Goal: Transaction & Acquisition: Subscribe to service/newsletter

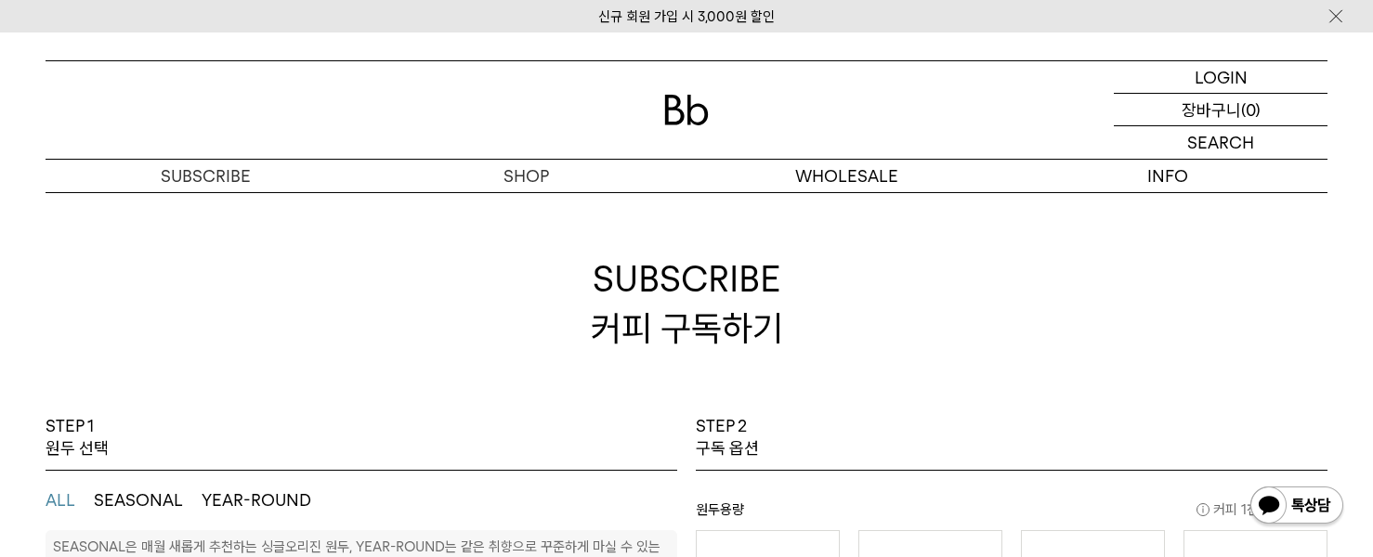
click at [0, 0] on p "로그인" at bounding box center [0, 0] width 0 height 0
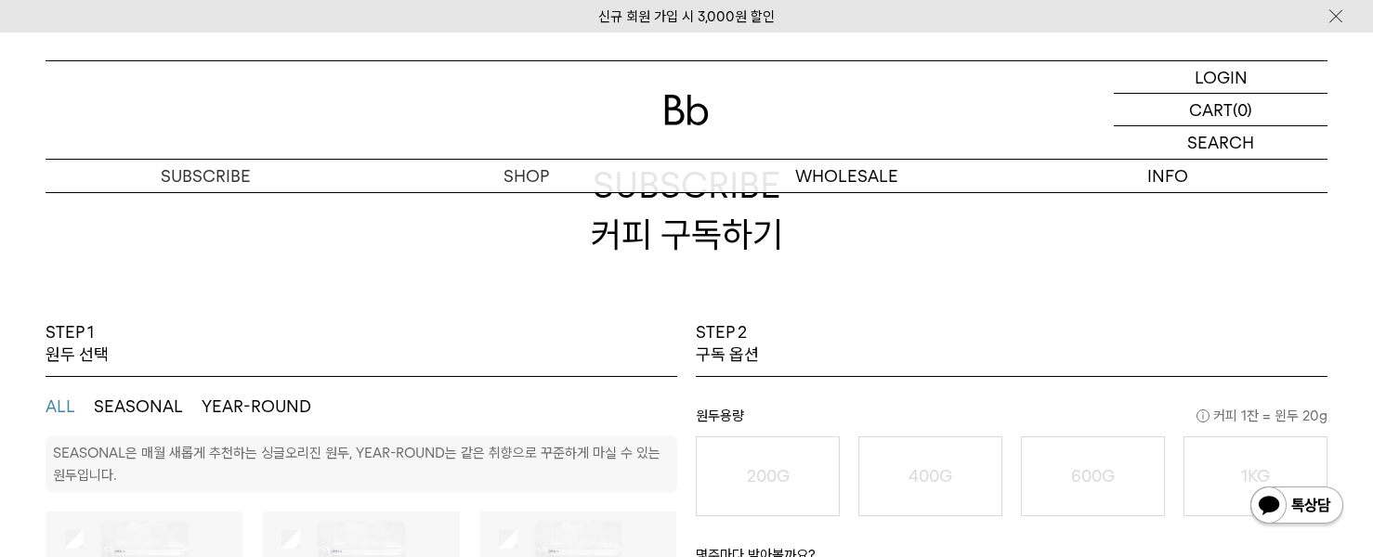
scroll to position [93, 0]
click at [1231, 77] on p "로그인" at bounding box center [1220, 77] width 45 height 32
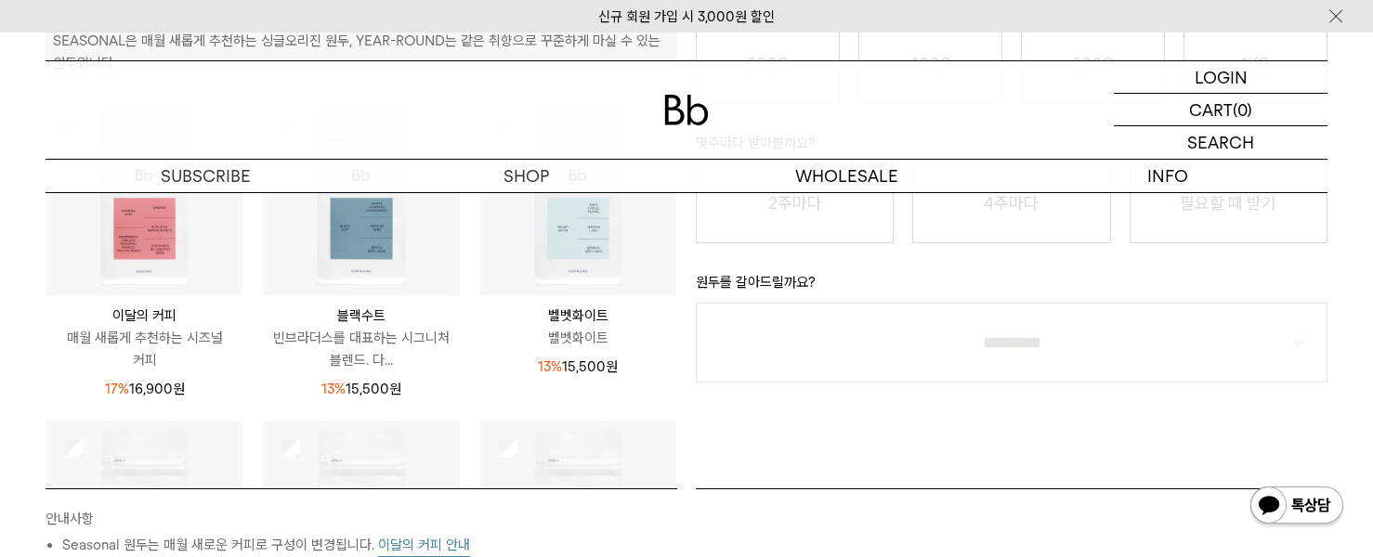
scroll to position [370, 0]
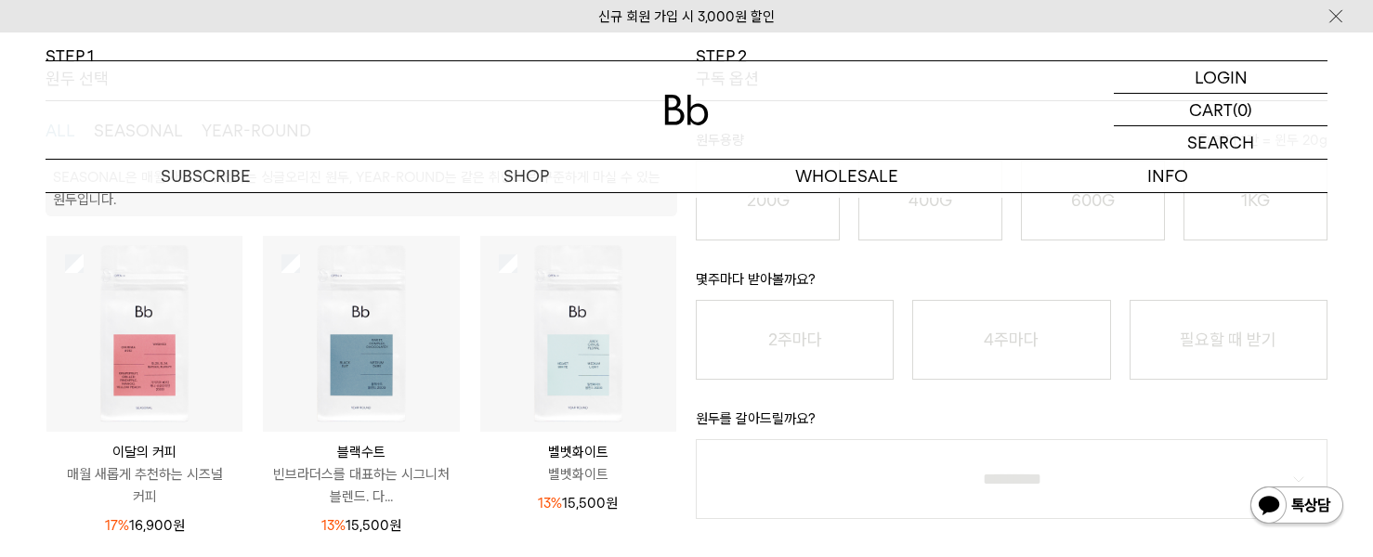
click at [688, 110] on img at bounding box center [686, 110] width 45 height 31
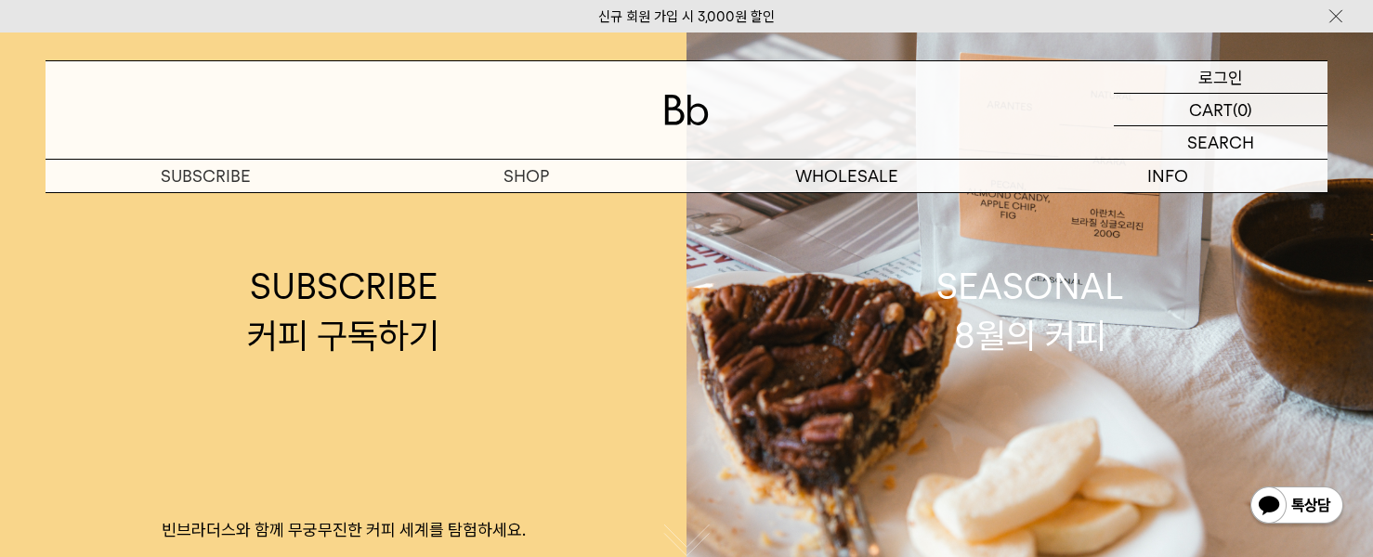
drag, startPoint x: 0, startPoint y: 0, endPoint x: 1219, endPoint y: 77, distance: 1221.1
click at [1219, 77] on p "로그인" at bounding box center [1220, 77] width 45 height 32
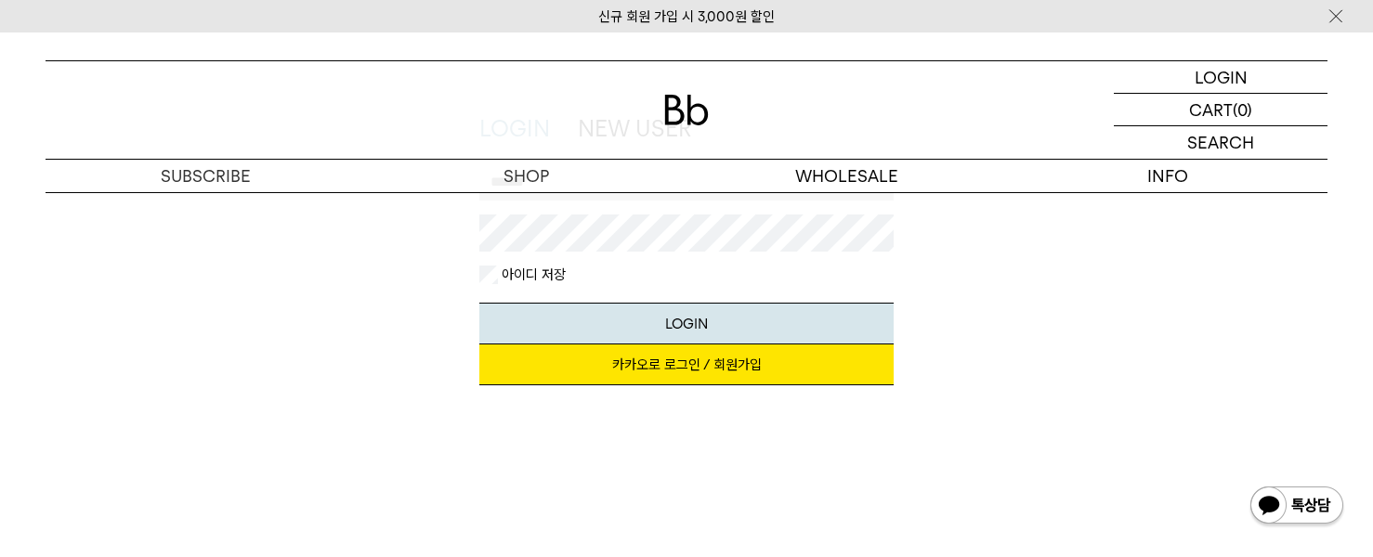
scroll to position [186, 0]
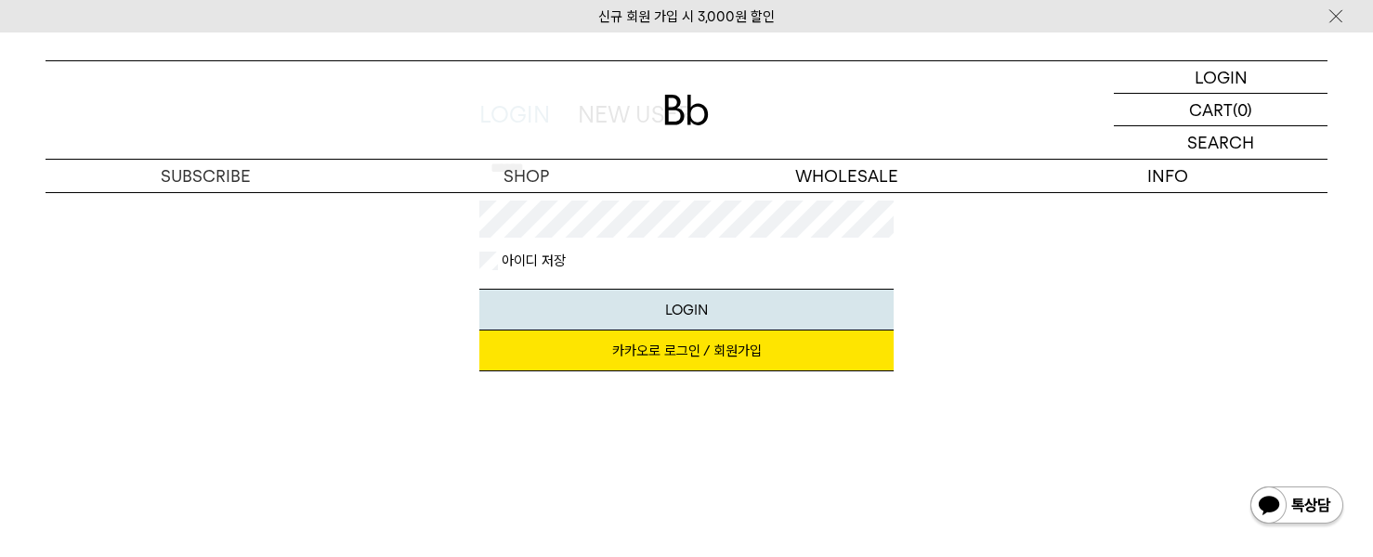
click at [796, 342] on link "카카오로 로그인 / 회원가입" at bounding box center [686, 351] width 415 height 41
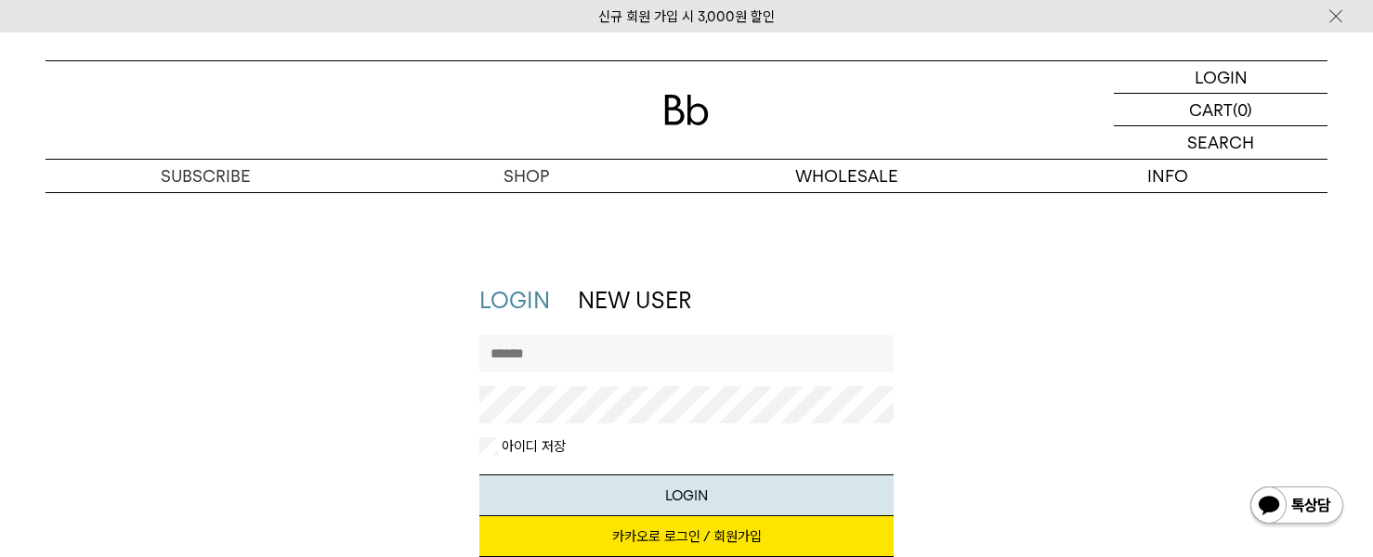
click at [636, 297] on link "NEW USER" at bounding box center [634, 300] width 113 height 27
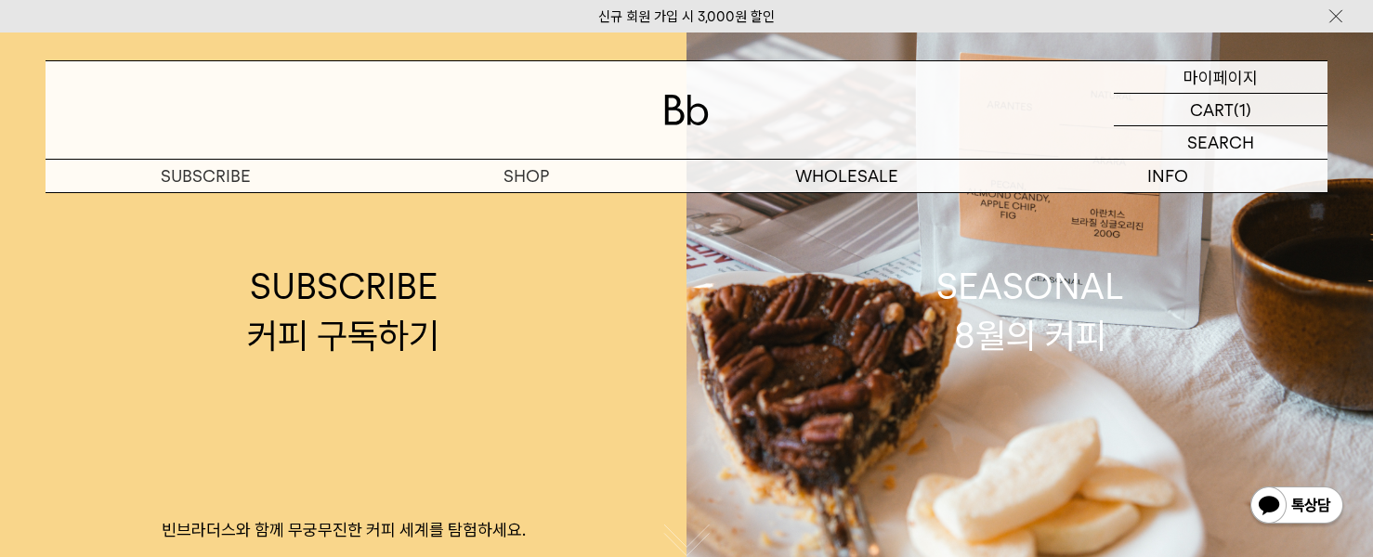
click at [1229, 72] on p "마이페이지" at bounding box center [1220, 77] width 74 height 32
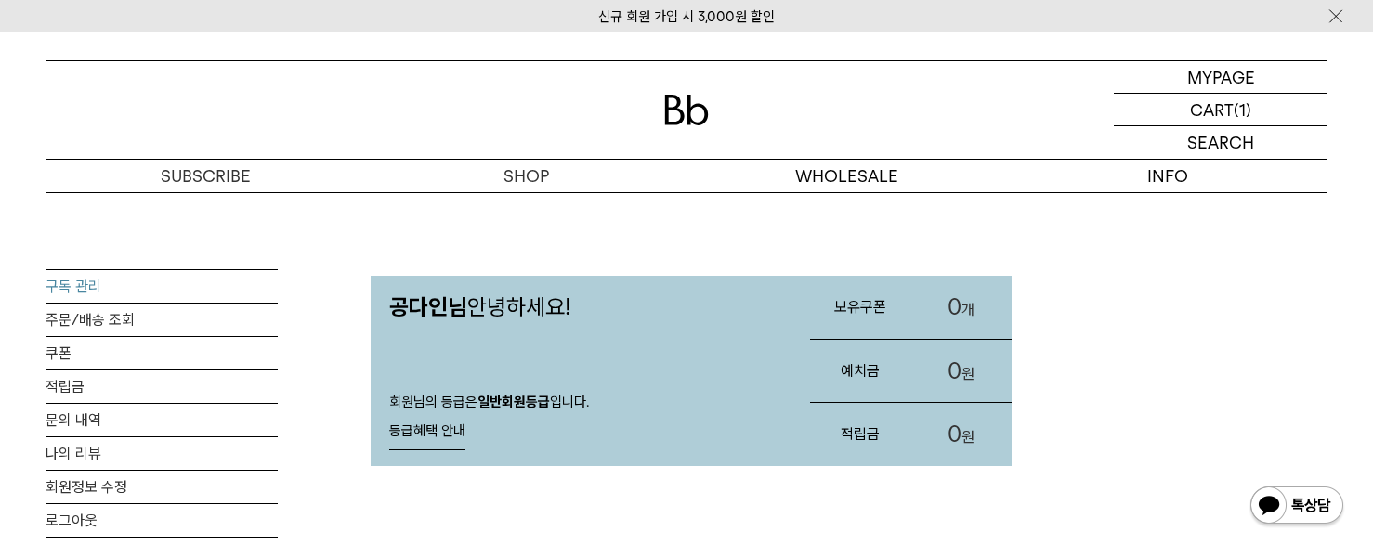
click at [85, 284] on link "구독 관리" at bounding box center [162, 286] width 232 height 33
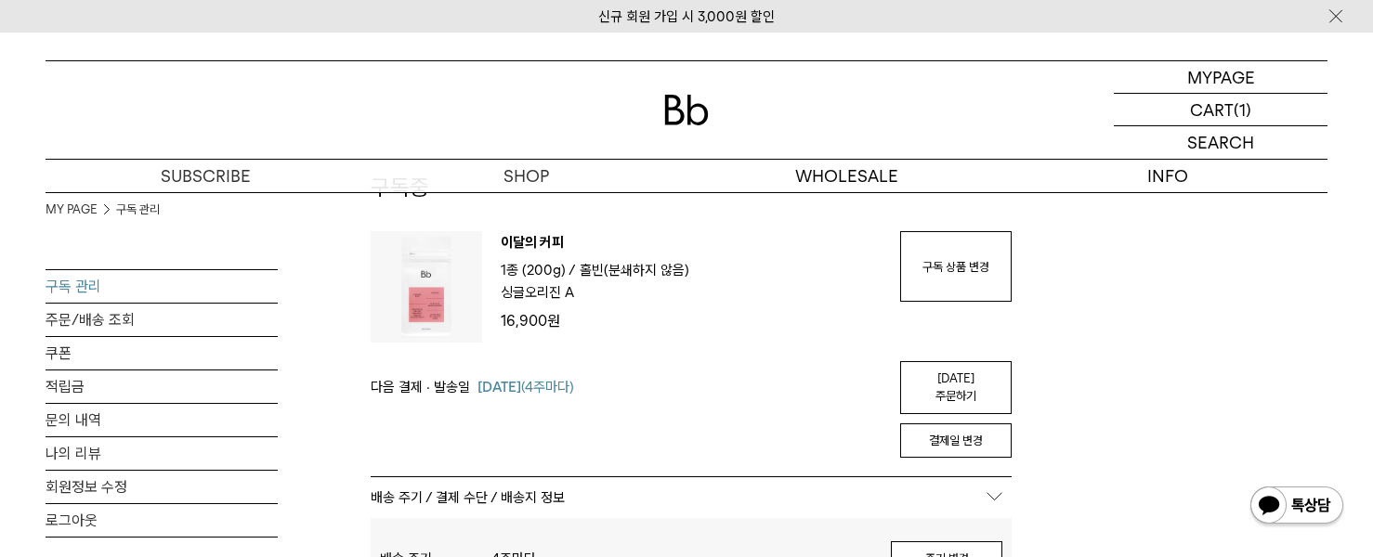
scroll to position [93, 0]
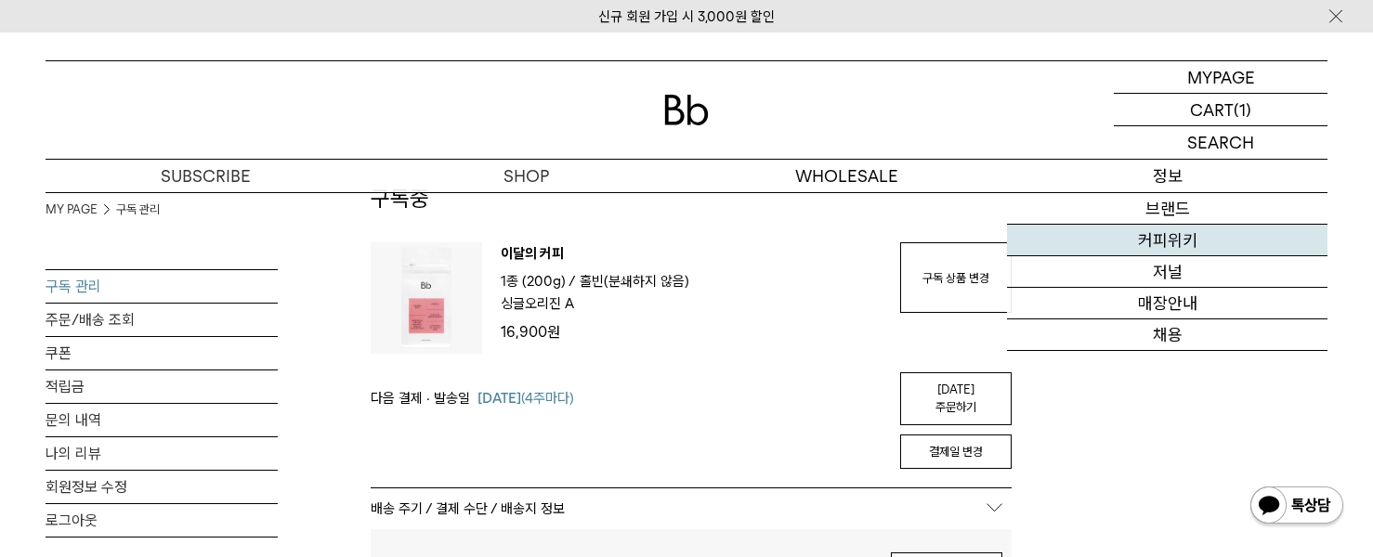
click at [1199, 239] on link "커피위키" at bounding box center [1167, 241] width 320 height 32
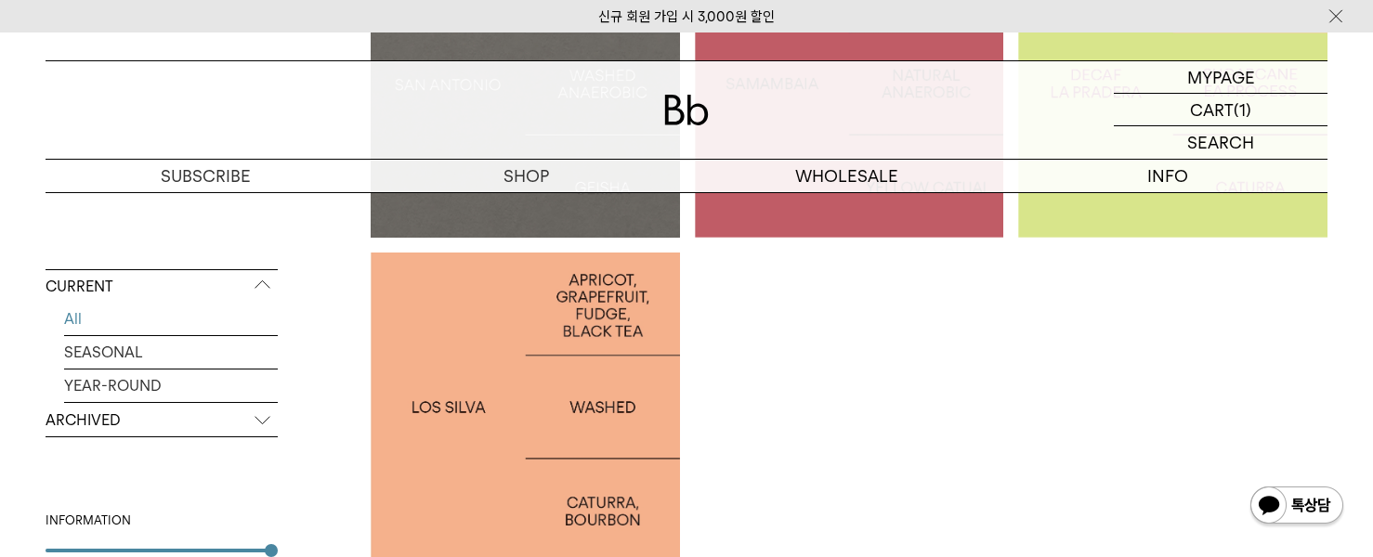
scroll to position [372, 0]
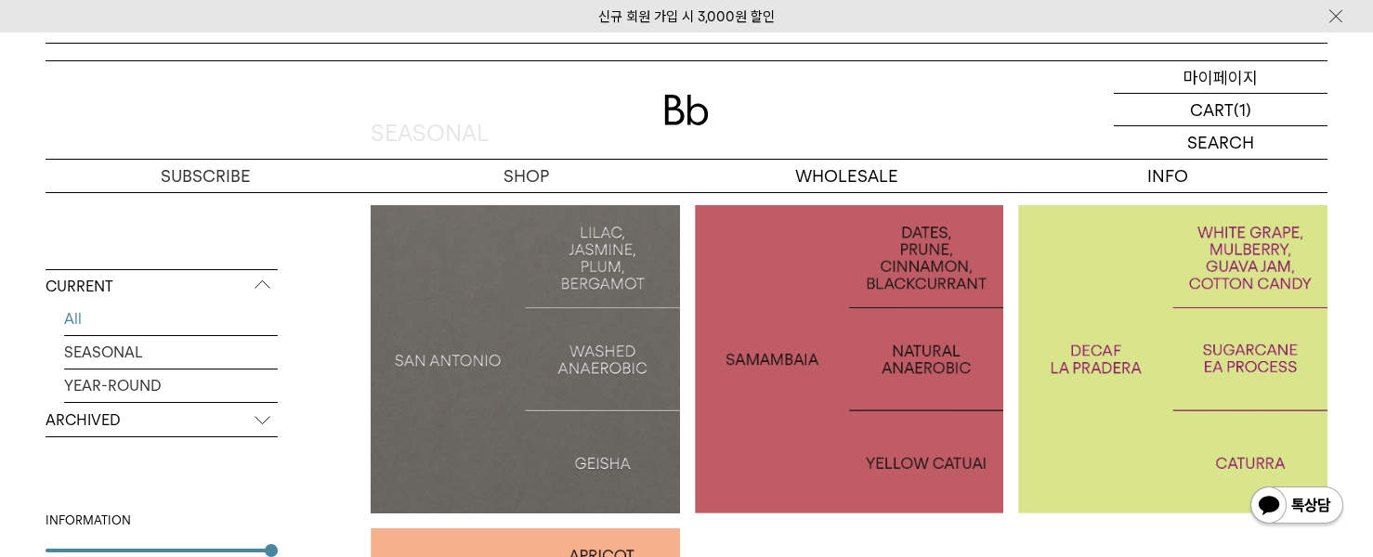
click at [1174, 84] on div "MYPAGE 마이페이지" at bounding box center [1221, 77] width 214 height 32
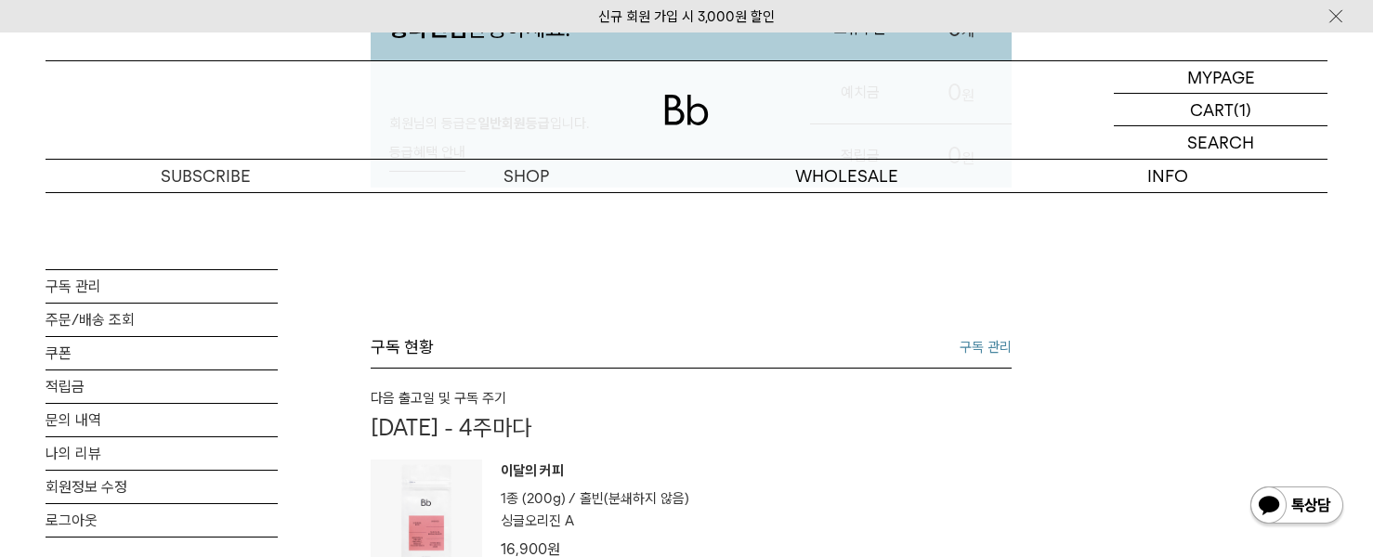
scroll to position [557, 0]
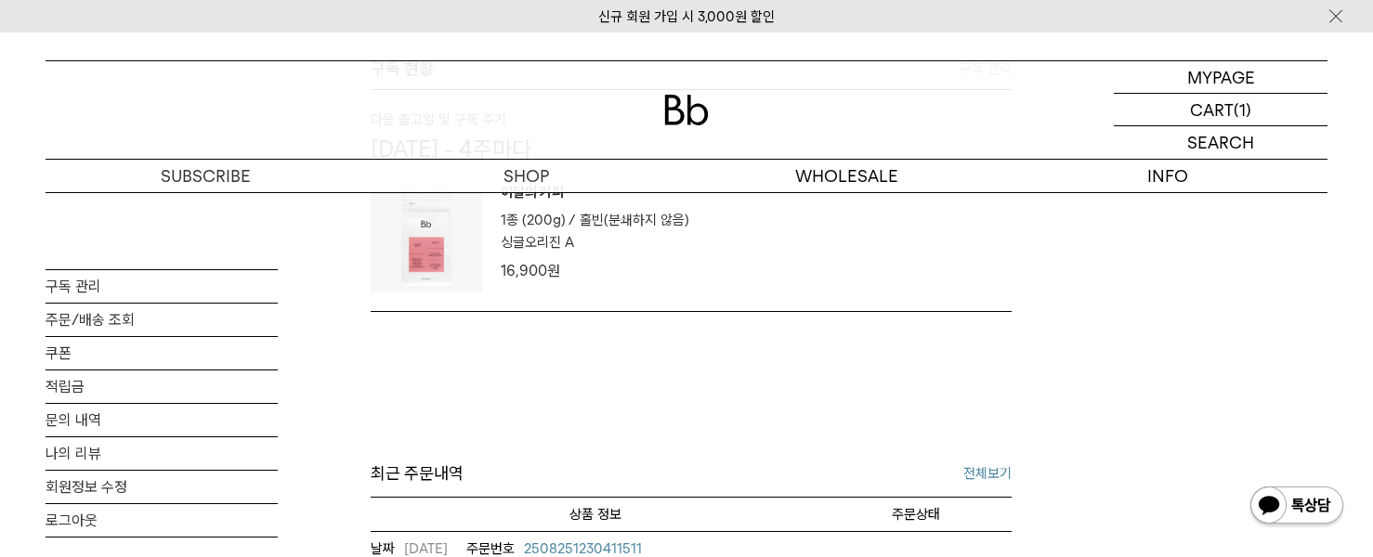
click at [661, 215] on p "홀빈(분쇄하지 않음)" at bounding box center [635, 220] width 110 height 22
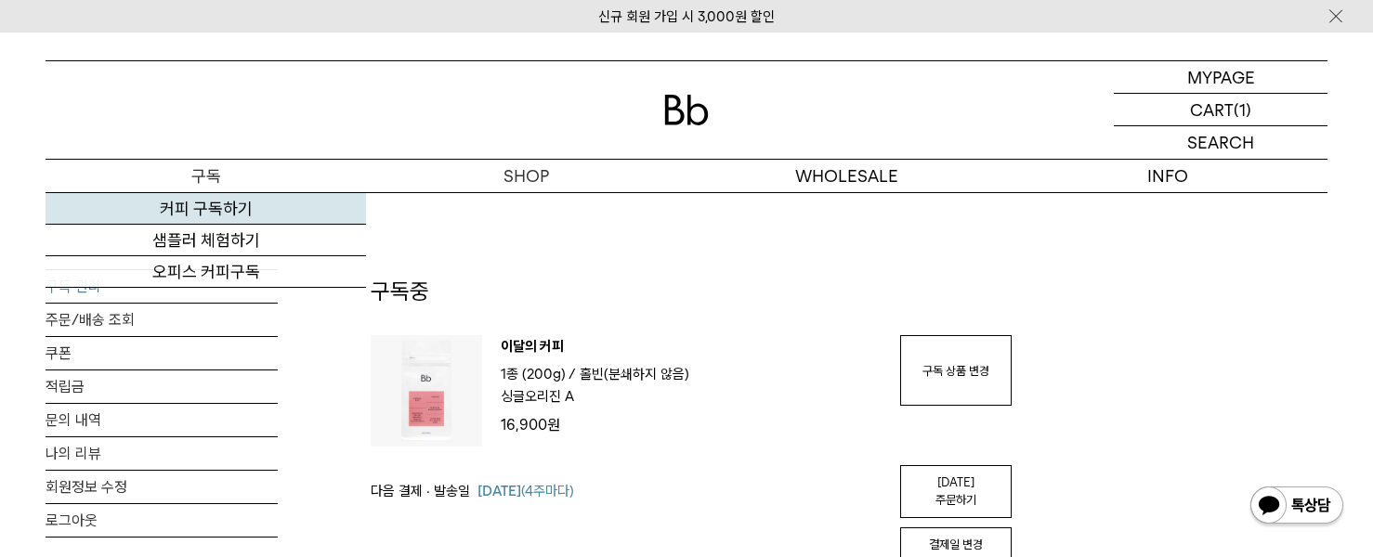
click at [253, 212] on link "커피 구독하기" at bounding box center [206, 209] width 320 height 32
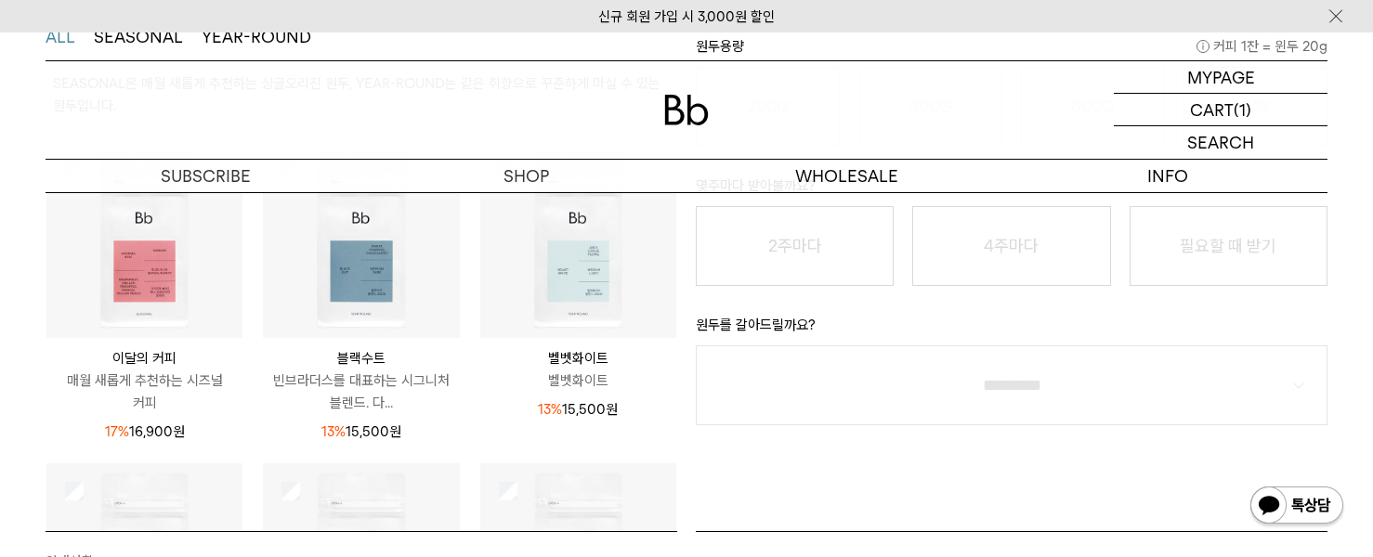
scroll to position [464, 0]
click at [139, 265] on img at bounding box center [144, 239] width 196 height 196
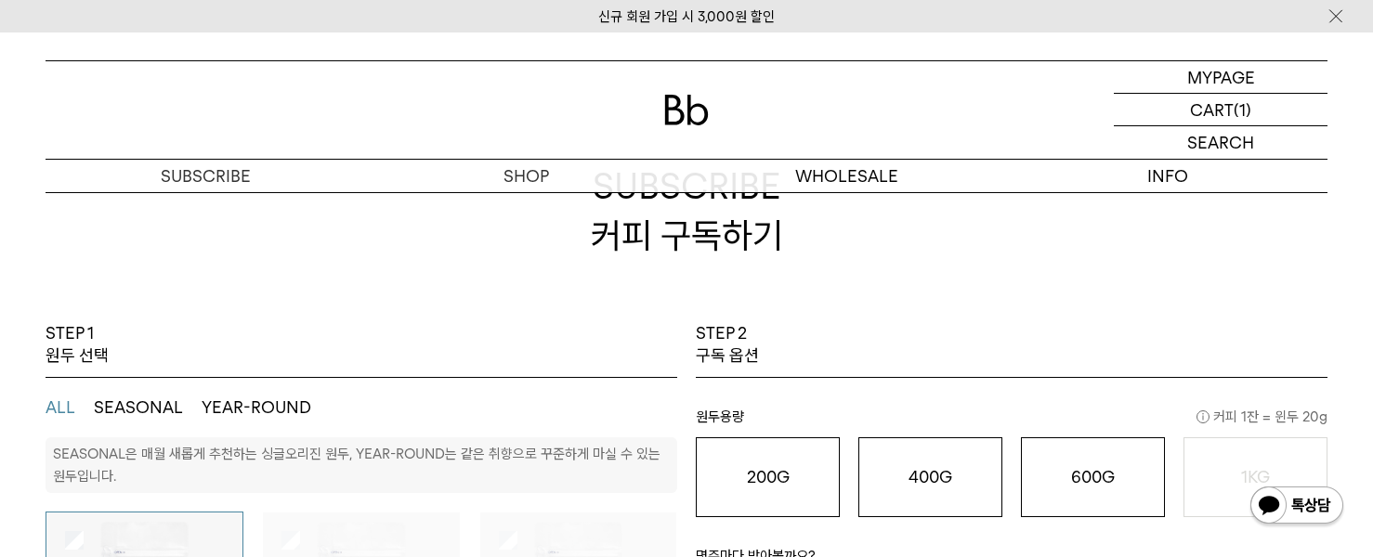
scroll to position [0, 0]
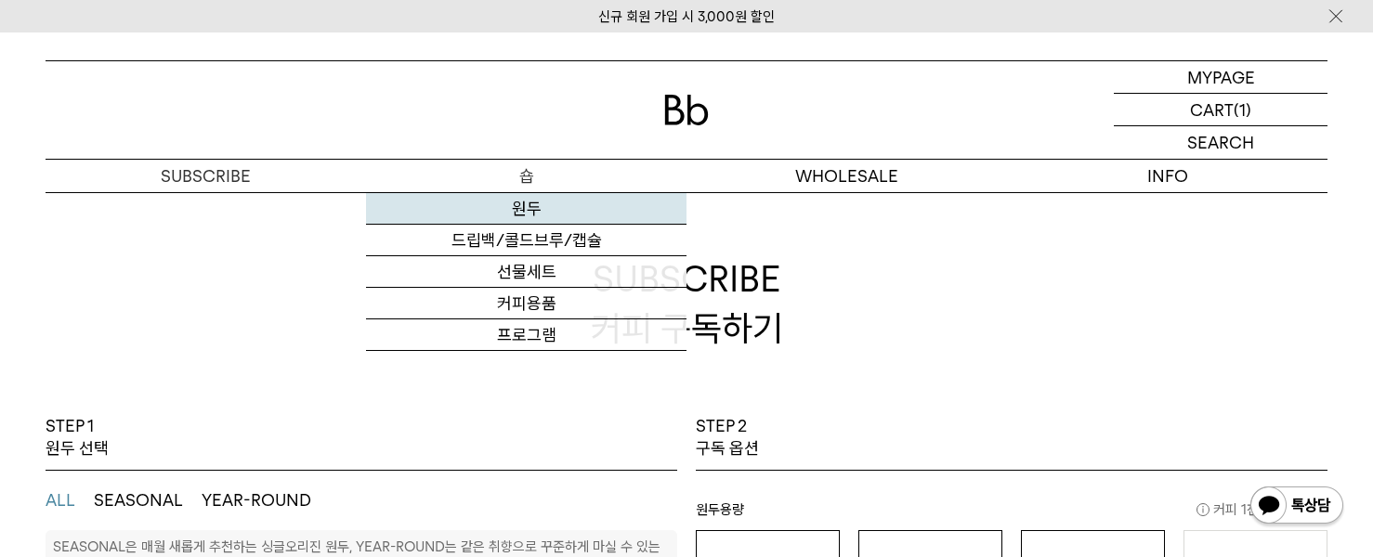
click at [528, 208] on link "원두" at bounding box center [526, 209] width 320 height 32
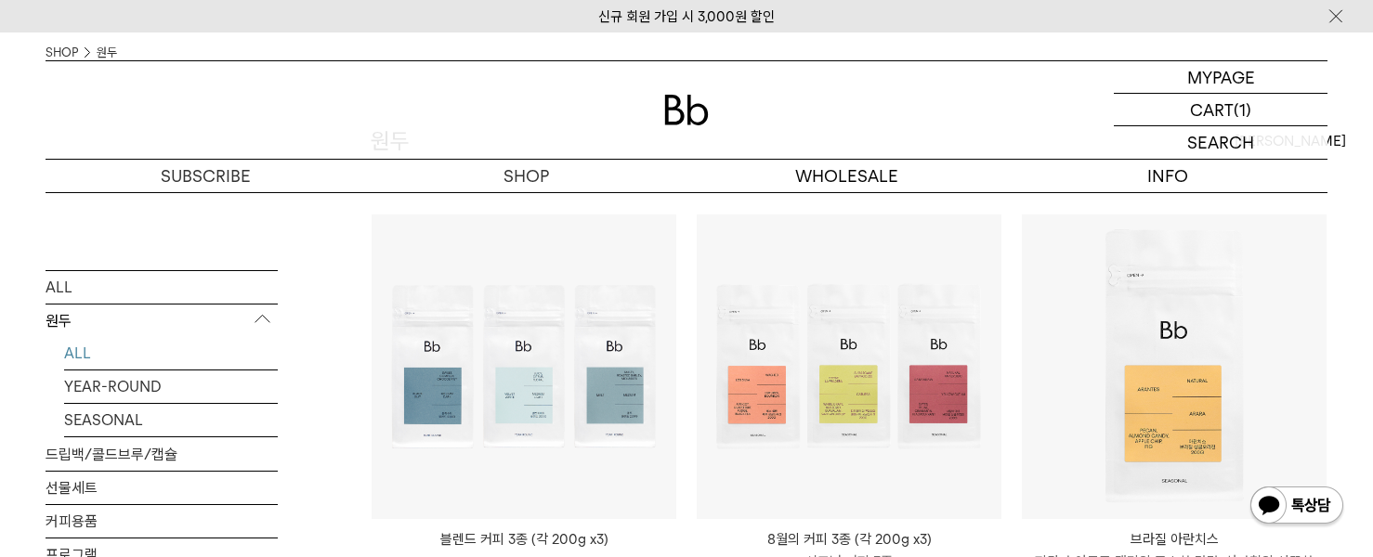
scroll to position [93, 0]
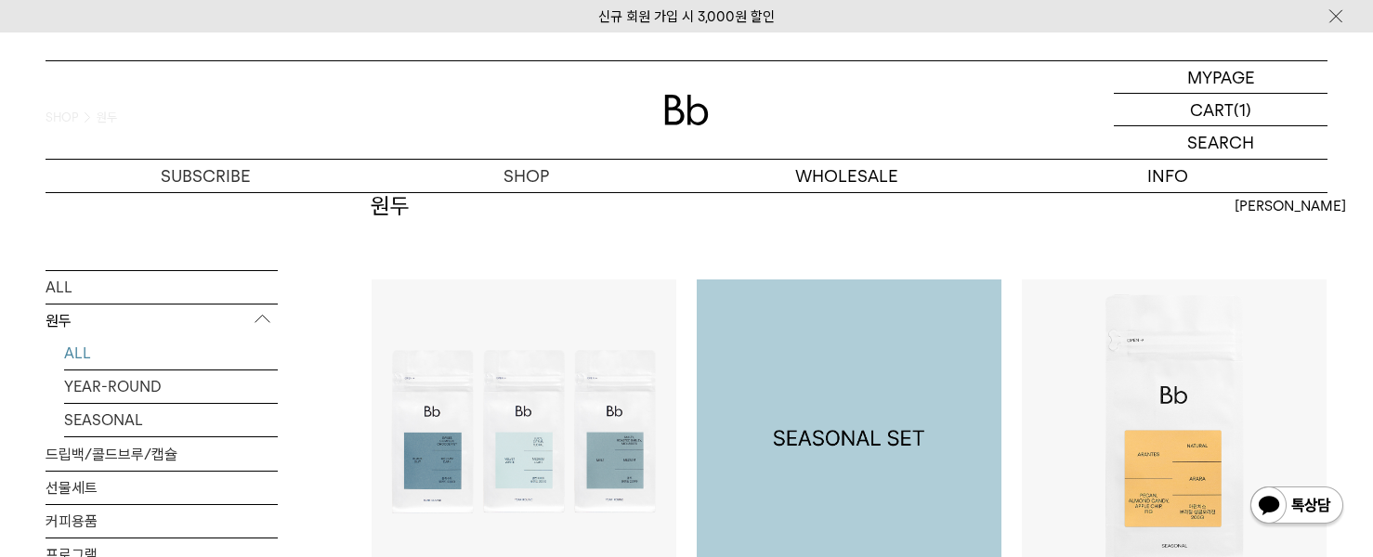
click at [923, 375] on img at bounding box center [849, 432] width 305 height 305
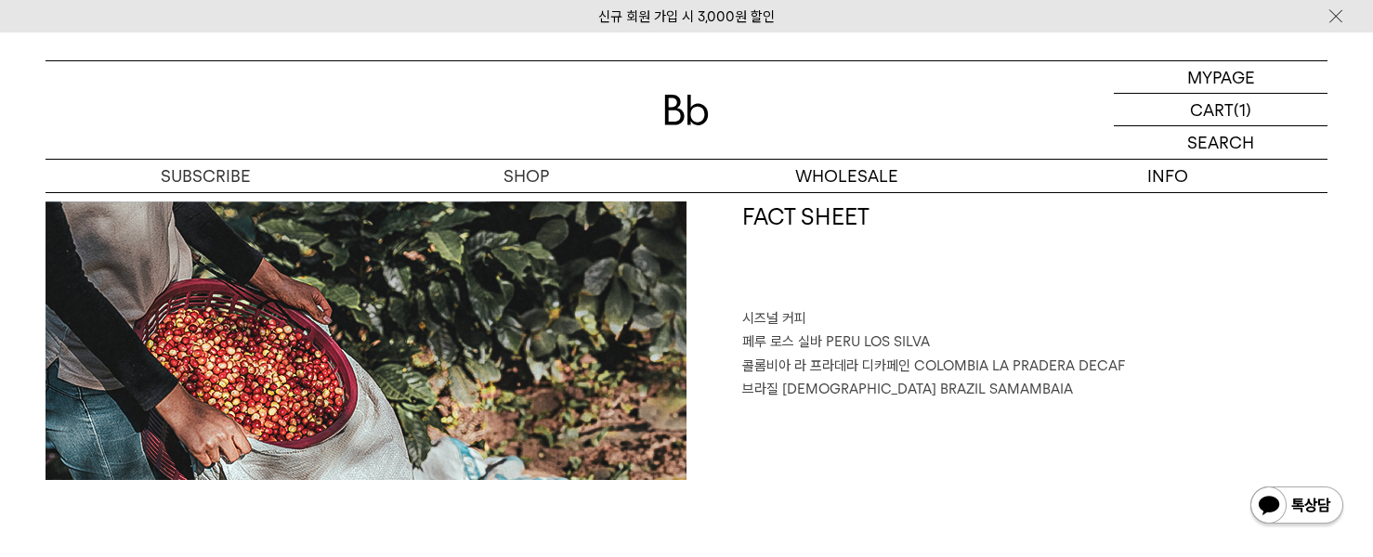
scroll to position [743, 0]
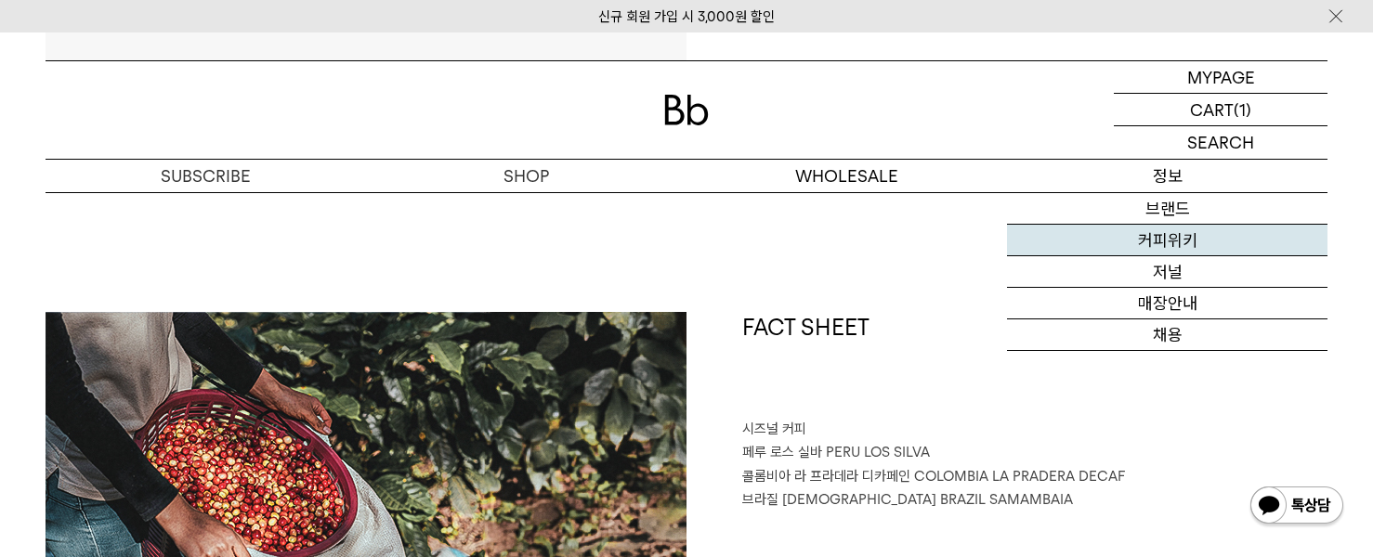
click at [1169, 240] on link "커피위키" at bounding box center [1167, 241] width 320 height 32
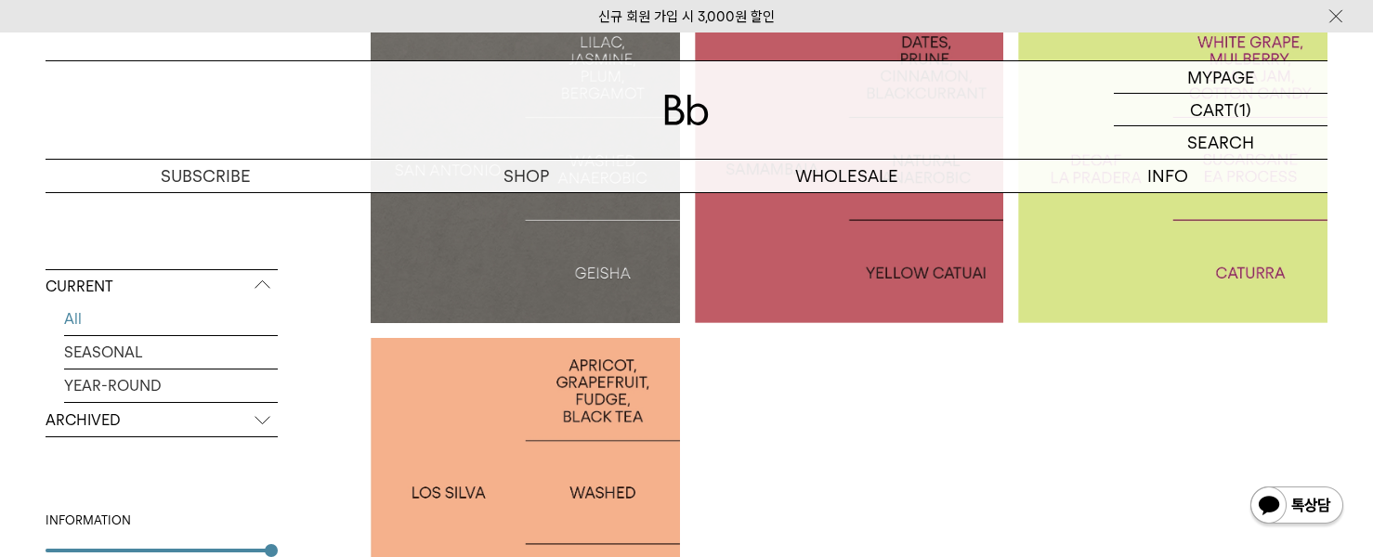
scroll to position [743, 0]
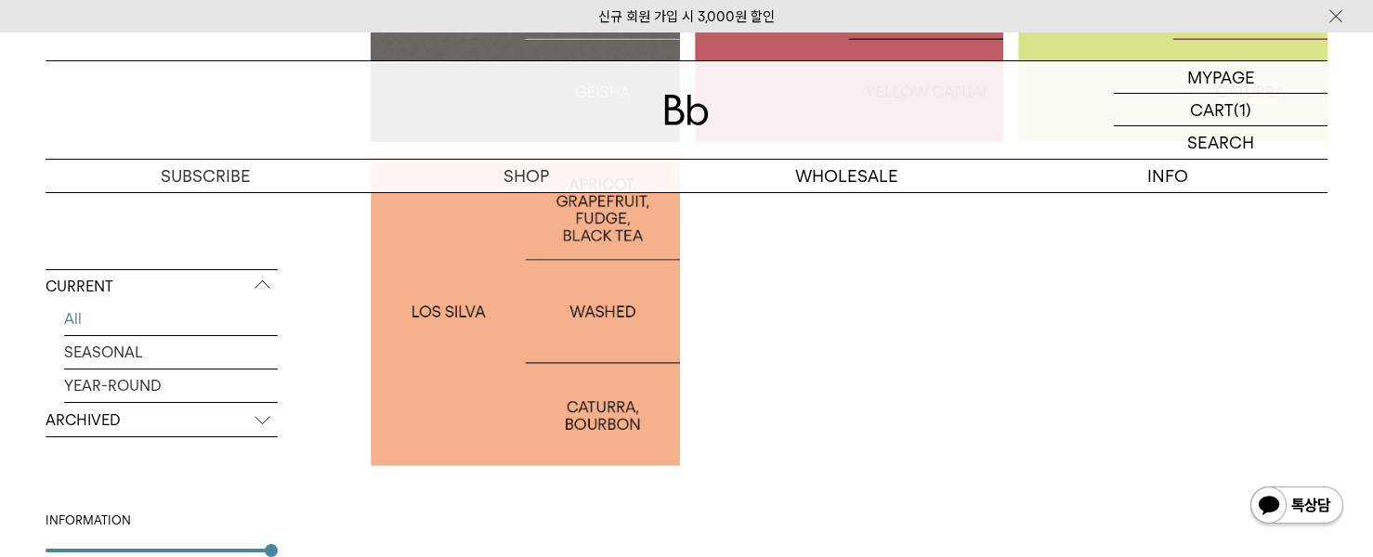
click at [510, 375] on div at bounding box center [525, 311] width 309 height 309
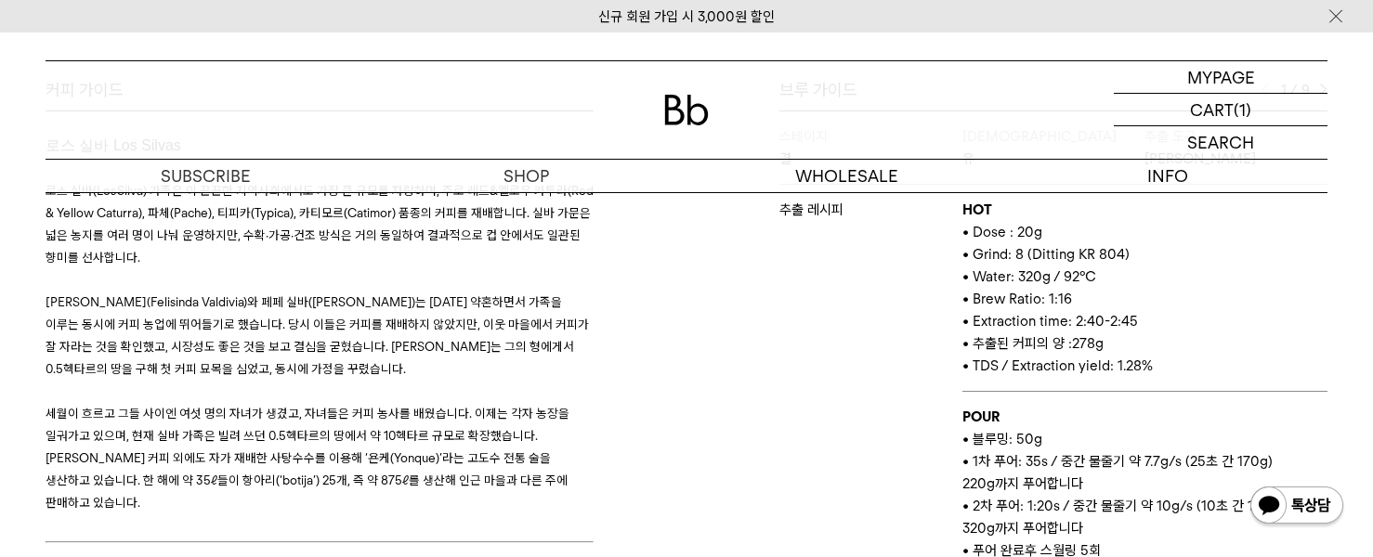
scroll to position [743, 0]
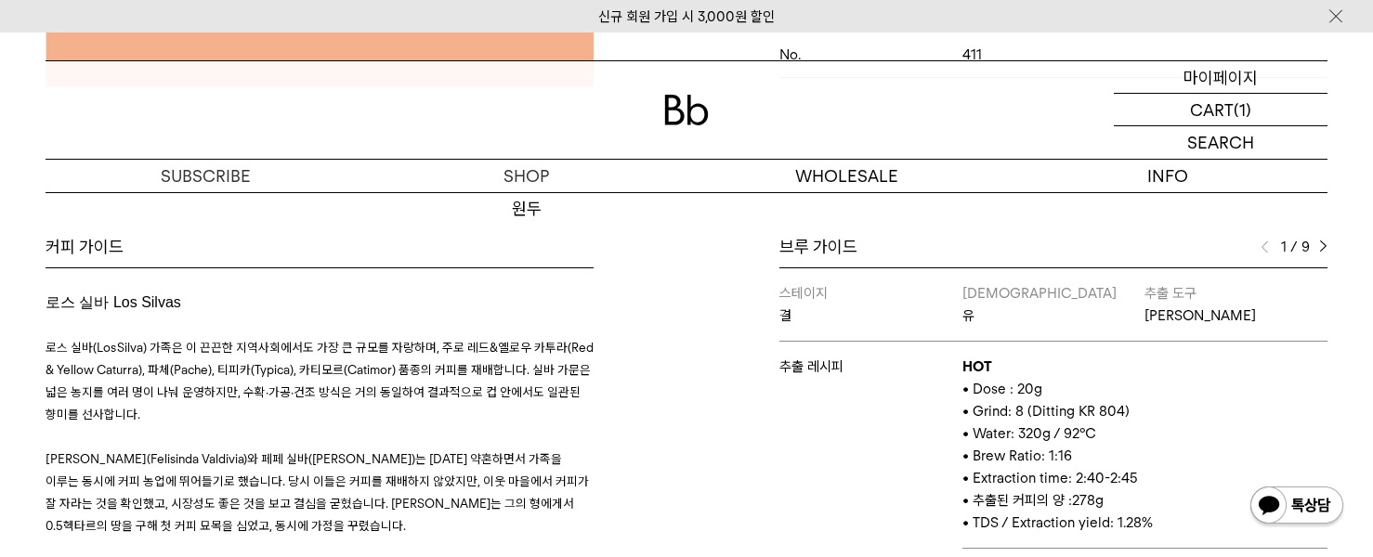
click at [1215, 79] on p "마이페이지" at bounding box center [1220, 77] width 74 height 32
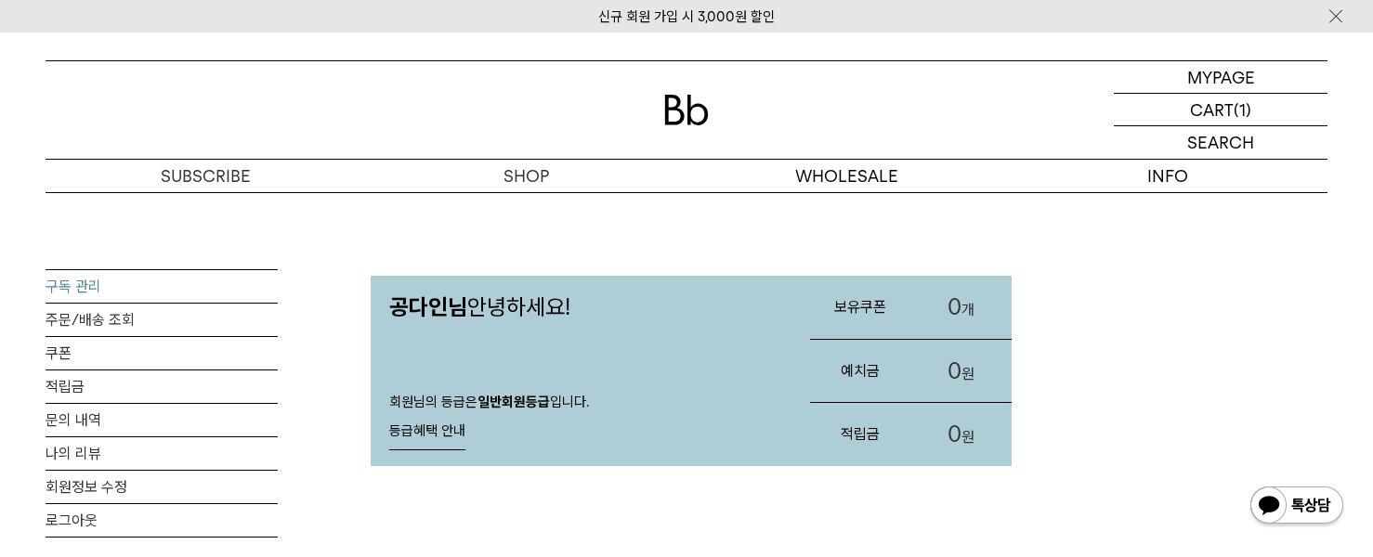
click at [71, 288] on link "구독 관리" at bounding box center [162, 286] width 232 height 33
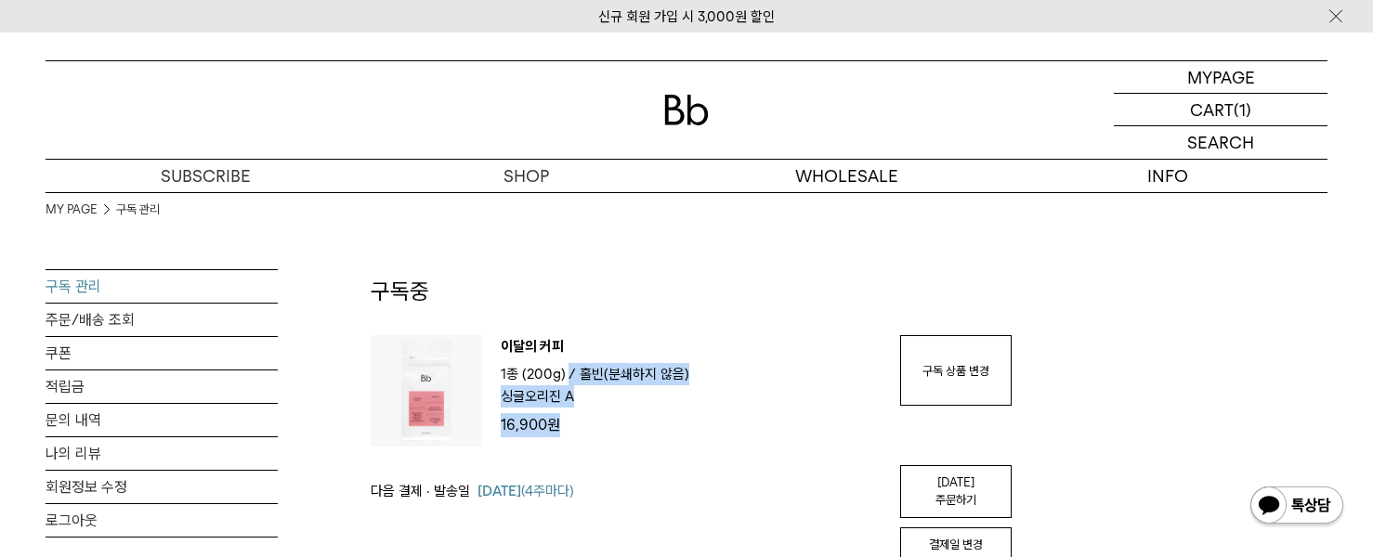
drag, startPoint x: 570, startPoint y: 385, endPoint x: 590, endPoint y: 425, distance: 44.5
click at [590, 425] on div "이달의 커피 1종 (200g) / 분쇄도 홀빈(분쇄하지 않음) 원두 옵션 싱글오리진 A 16,900 원" at bounding box center [681, 390] width 399 height 111
click at [590, 425] on p "16,900 원" at bounding box center [691, 425] width 381 height 24
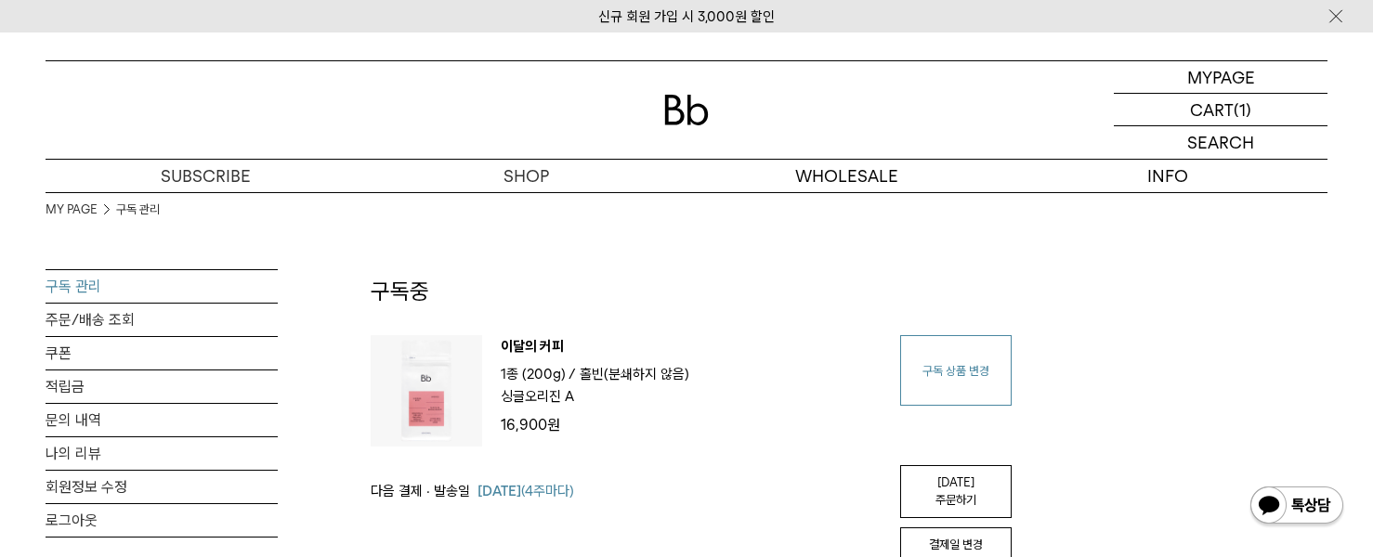
click at [934, 355] on link "구독 상품 변경" at bounding box center [955, 370] width 111 height 71
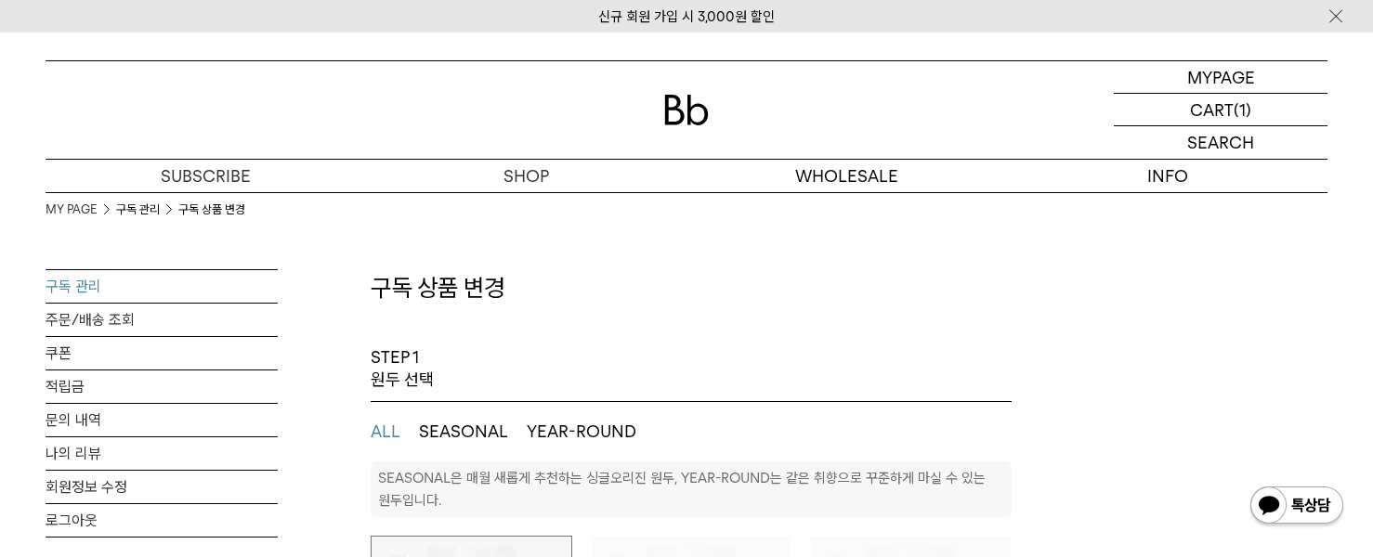
select select "**"
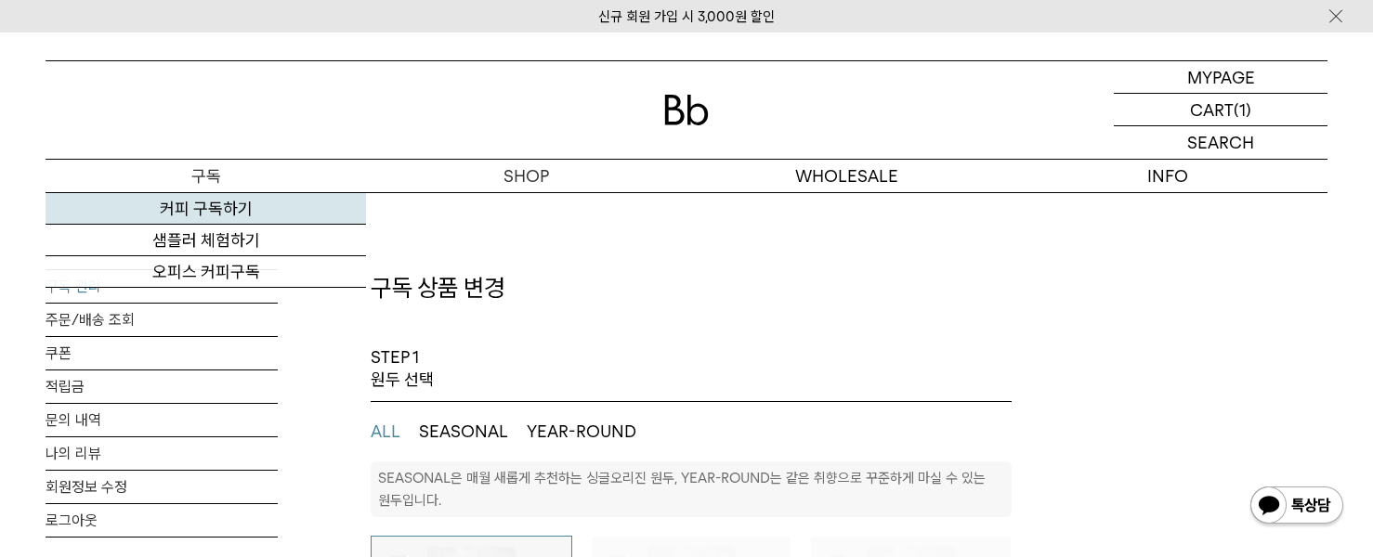
click at [205, 203] on link "커피 구독하기" at bounding box center [206, 209] width 320 height 32
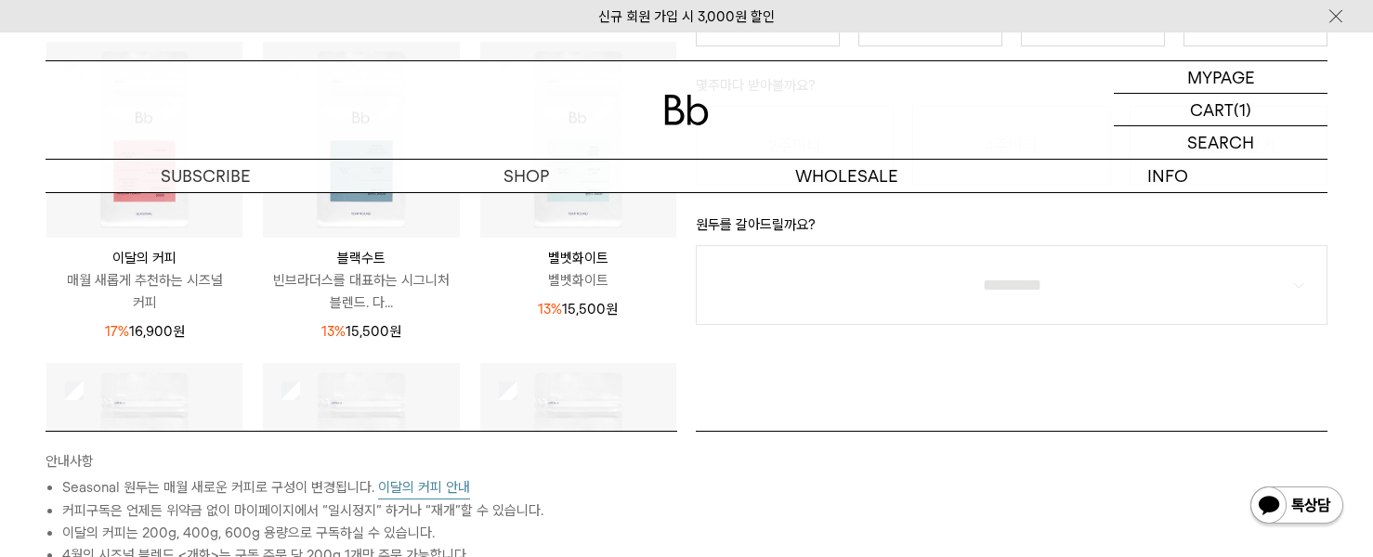
scroll to position [277, 0]
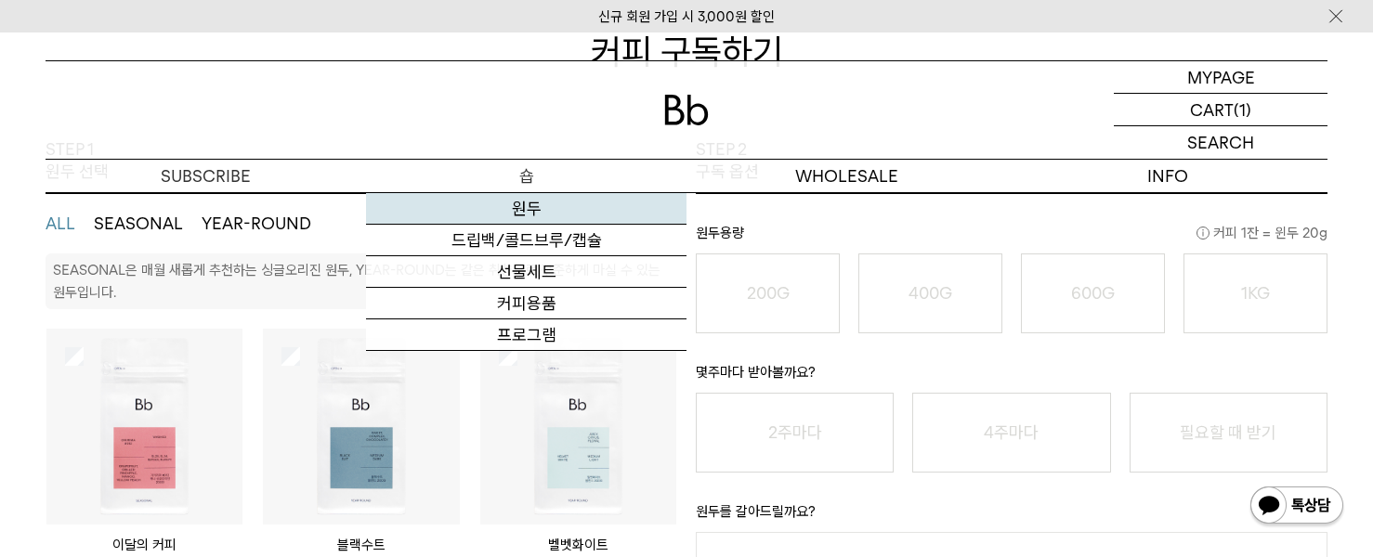
click at [521, 217] on link "원두" at bounding box center [526, 209] width 320 height 32
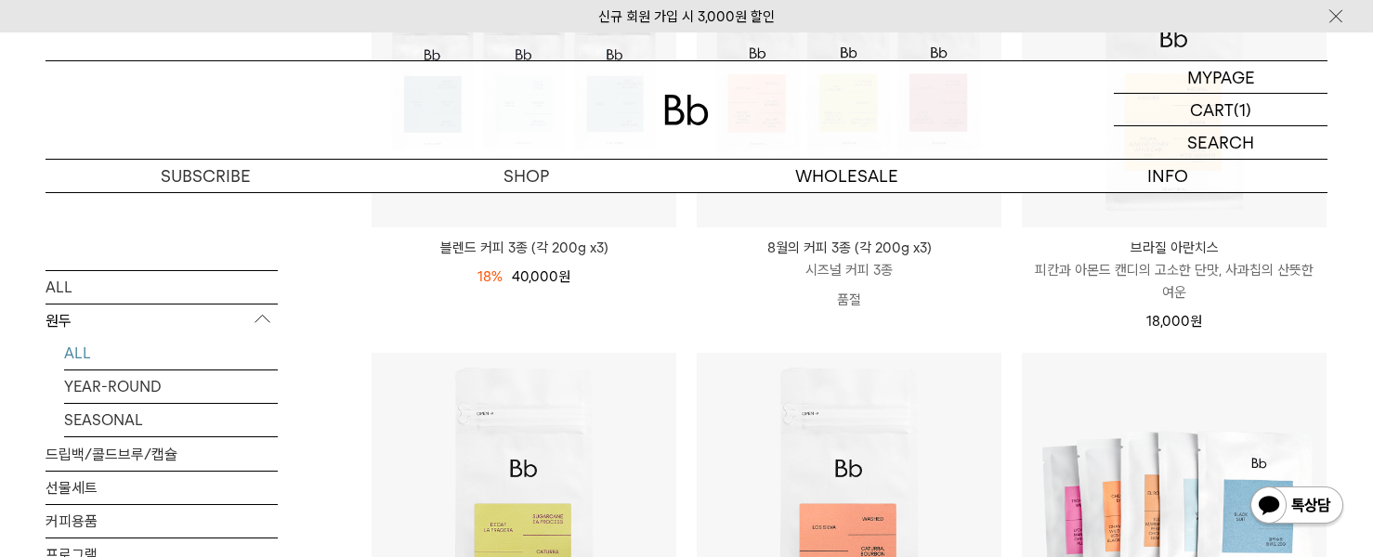
scroll to position [279, 0]
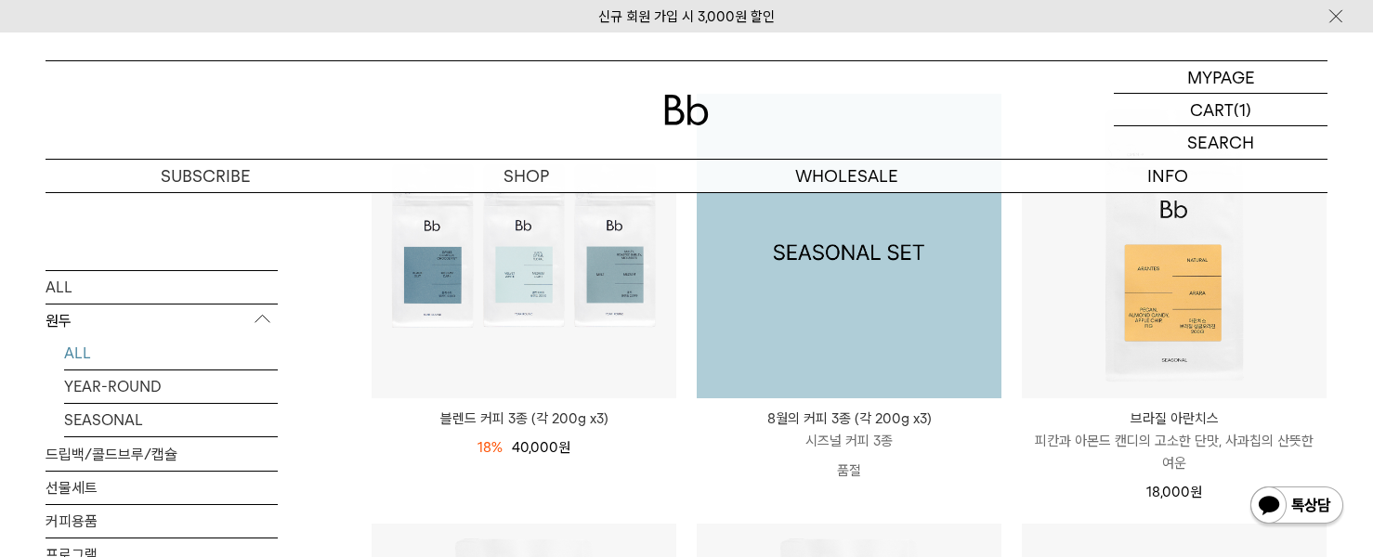
click at [797, 362] on img at bounding box center [849, 246] width 305 height 305
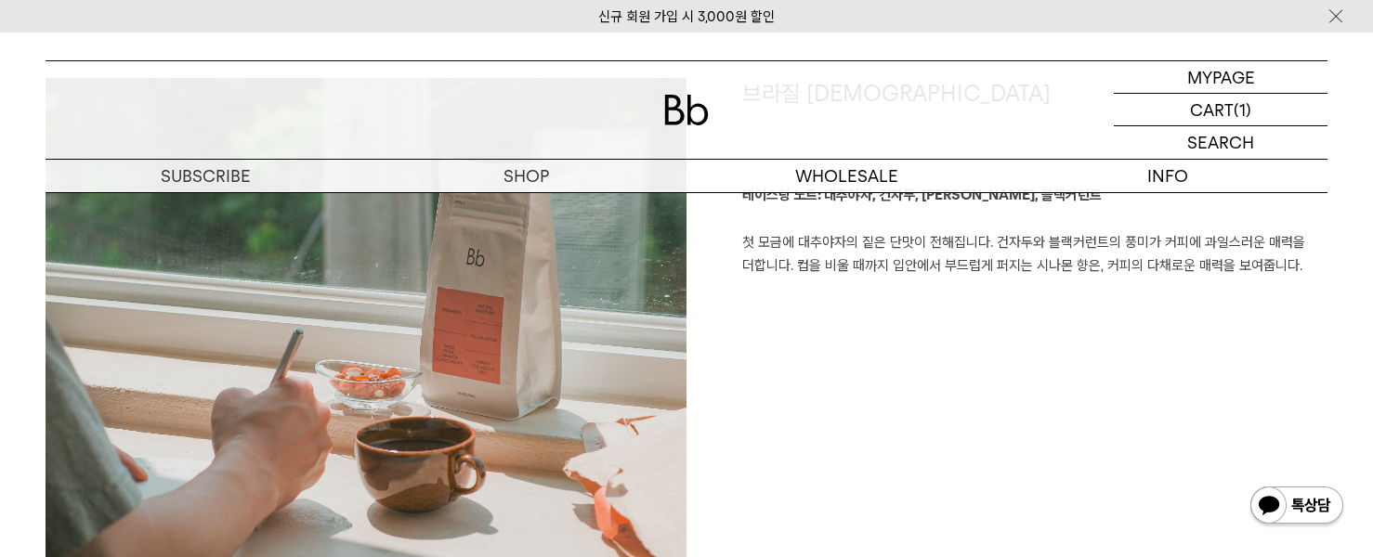
scroll to position [2555, 0]
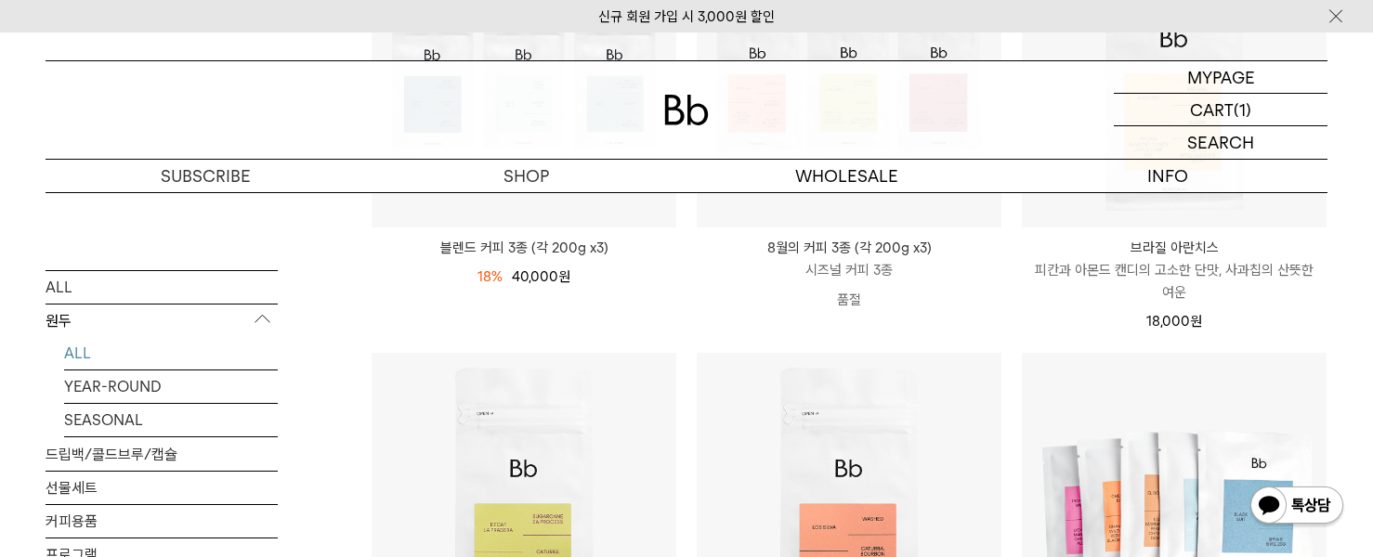
scroll to position [186, 0]
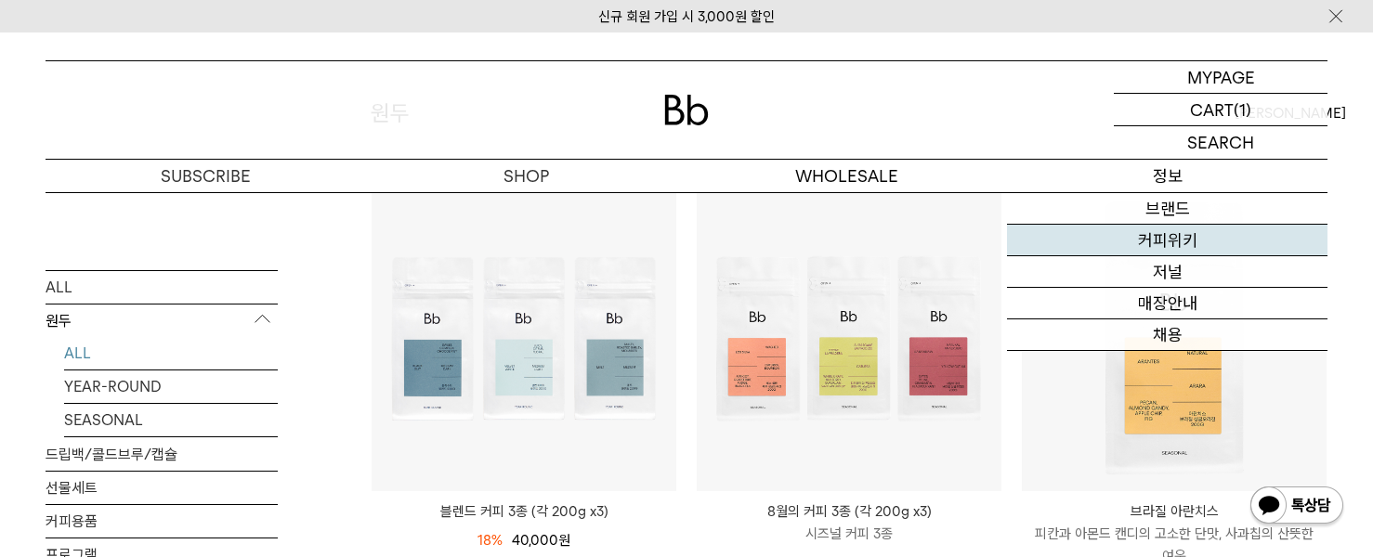
click at [1166, 236] on link "커피위키" at bounding box center [1167, 241] width 320 height 32
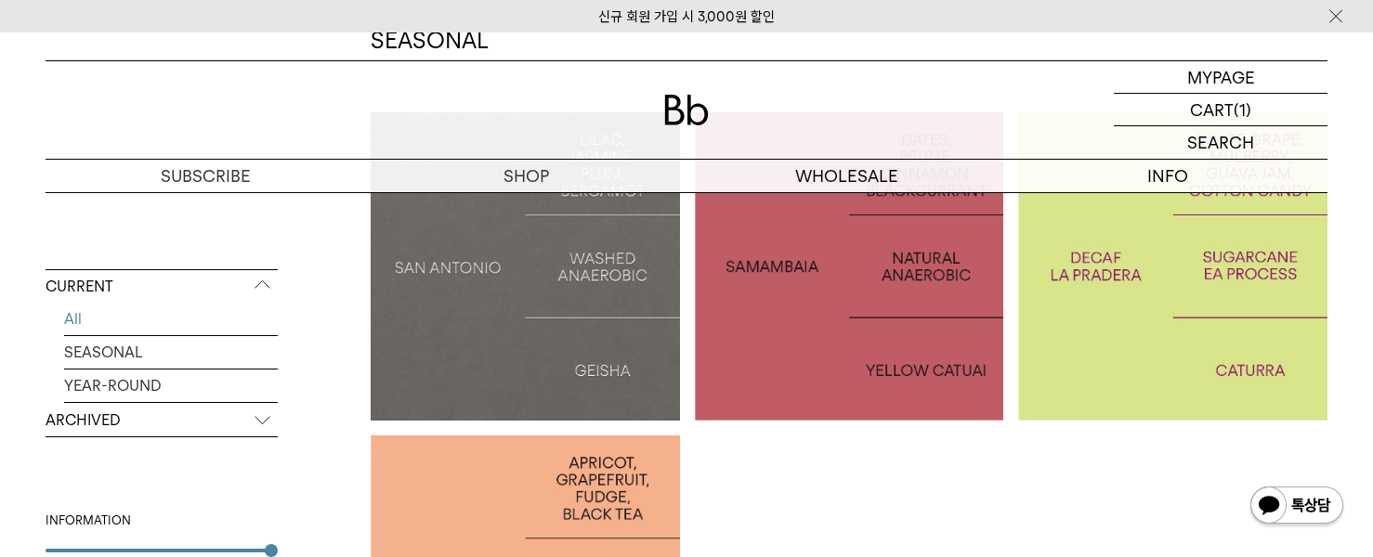
scroll to position [279, 0]
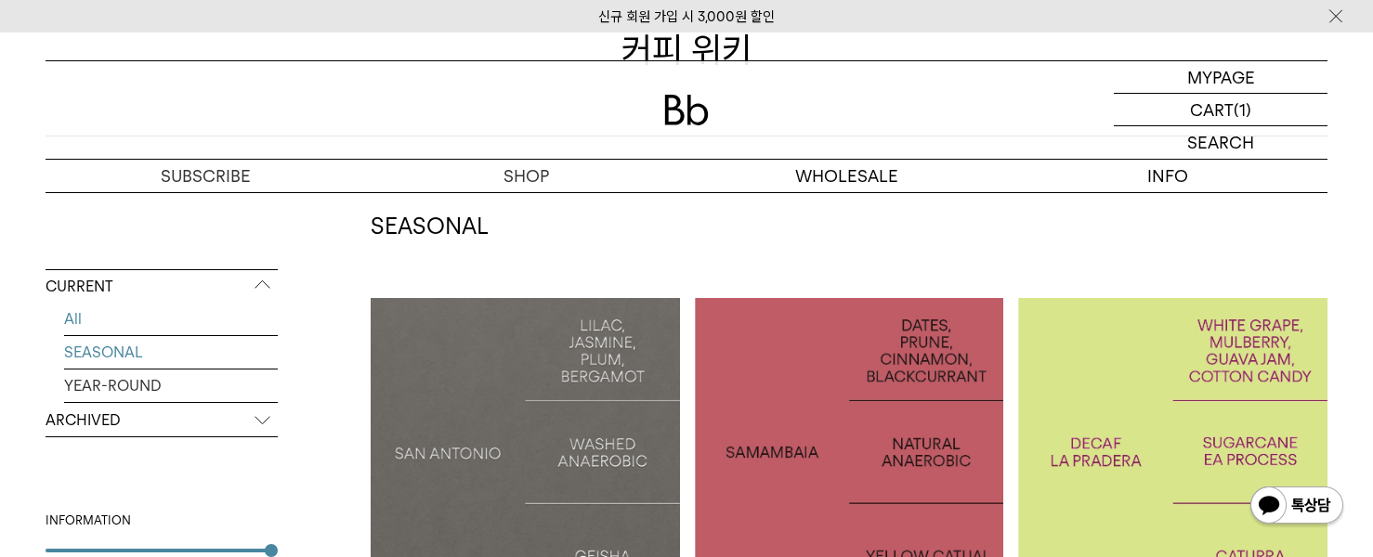
click at [111, 342] on link "SEASONAL" at bounding box center [171, 352] width 214 height 33
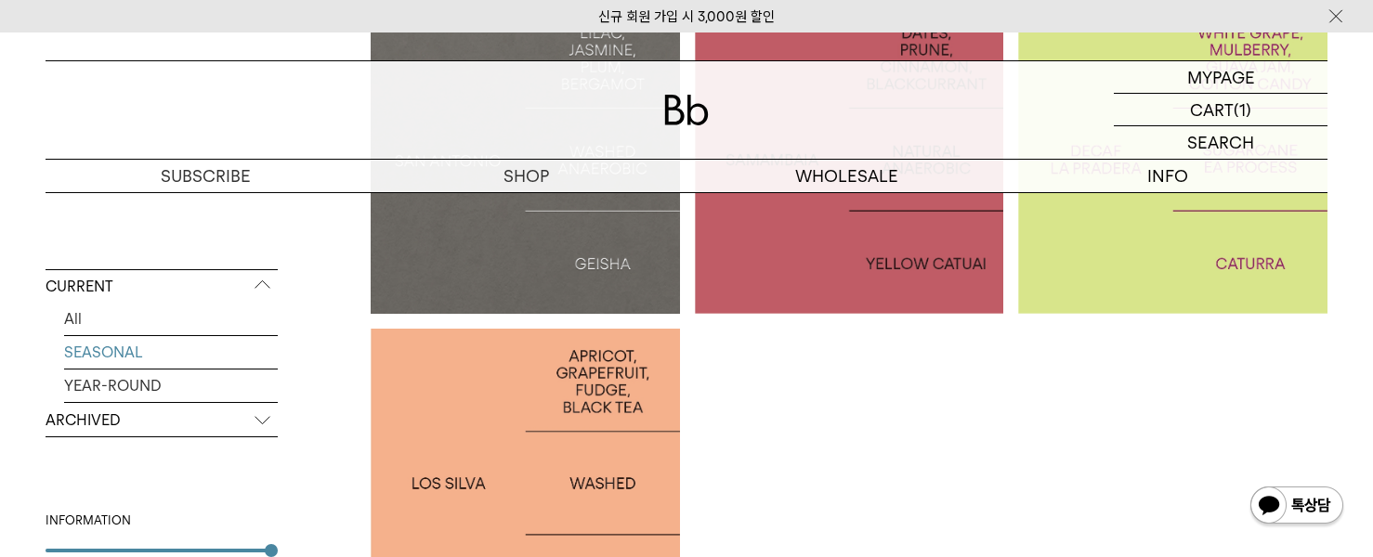
scroll to position [836, 0]
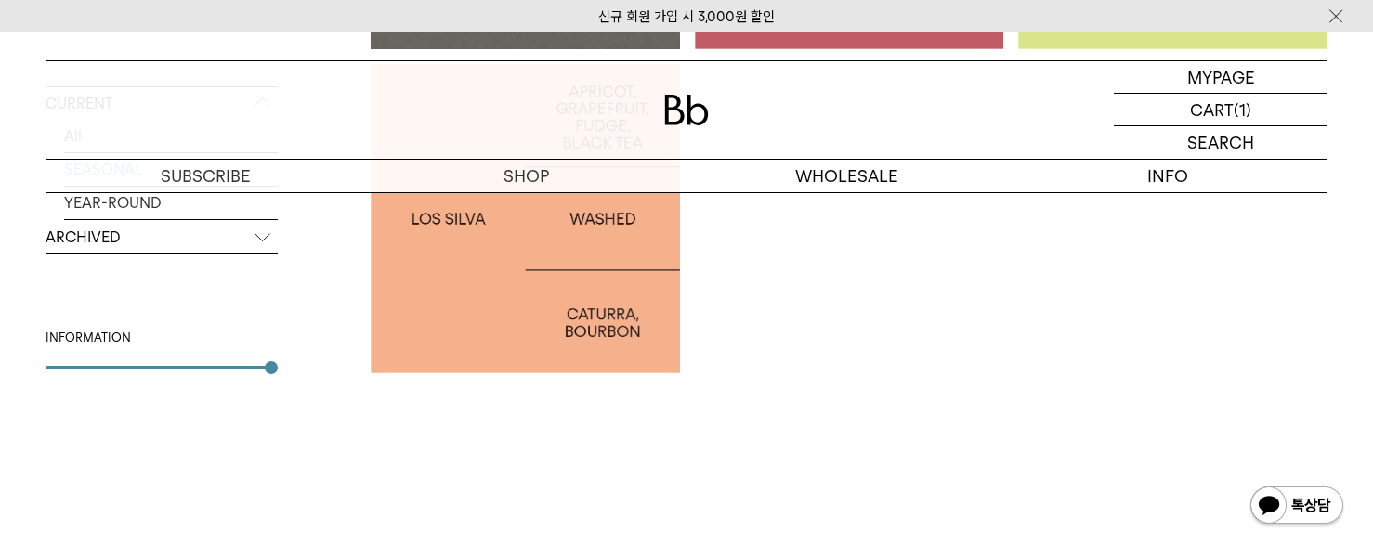
click at [558, 350] on div at bounding box center [525, 218] width 309 height 309
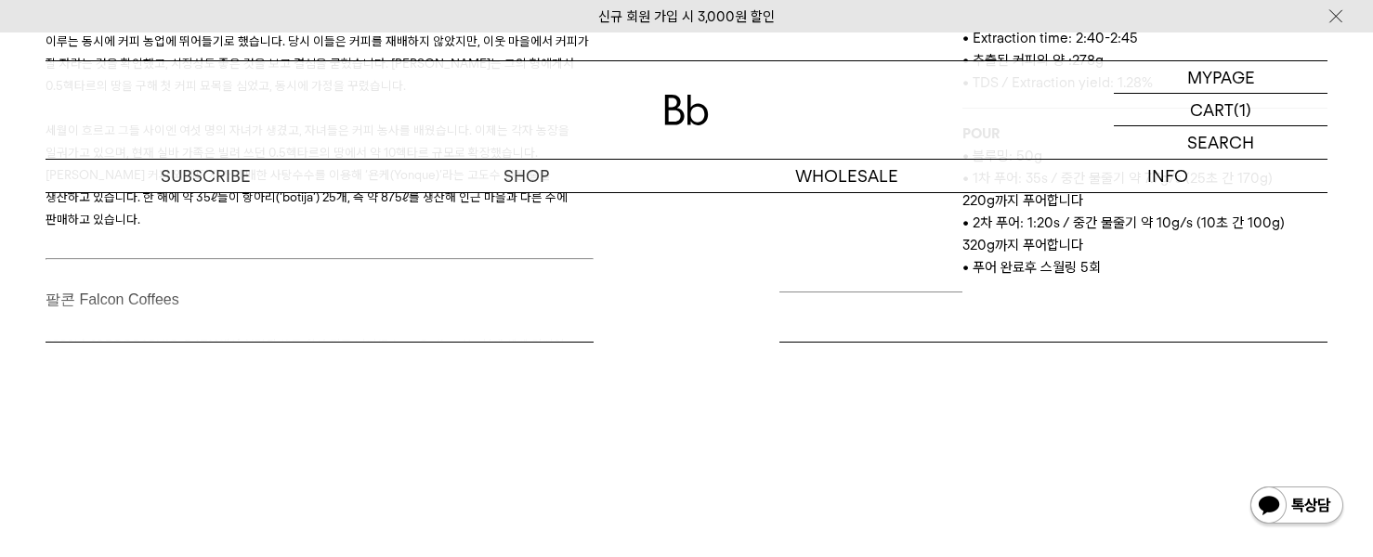
scroll to position [998, 0]
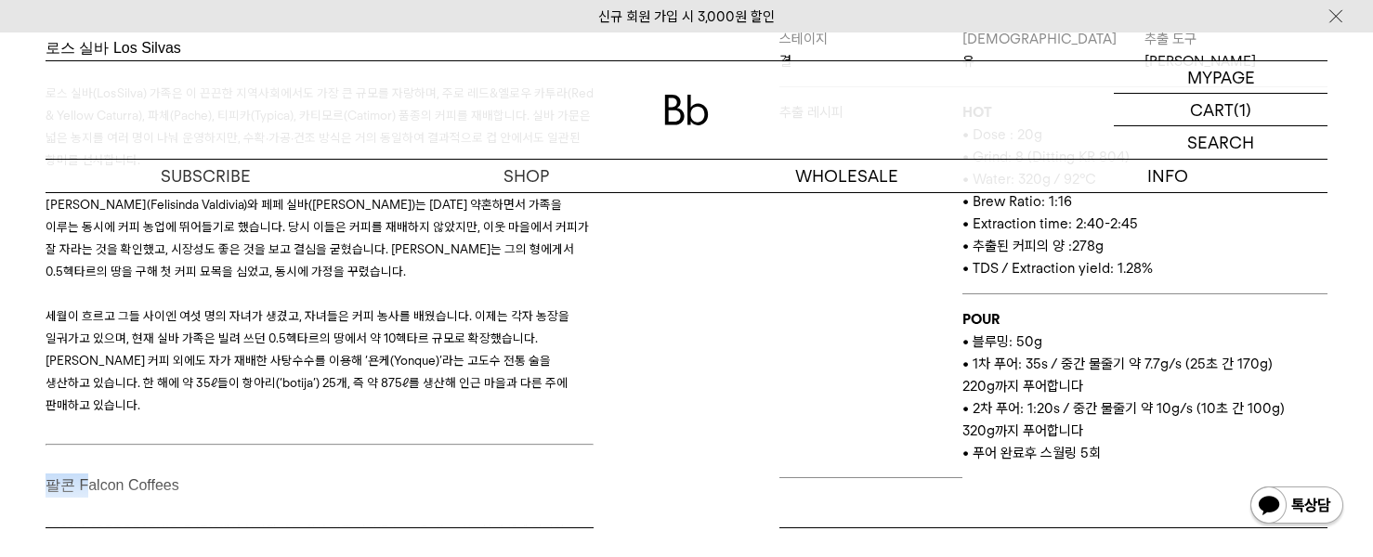
drag, startPoint x: 111, startPoint y: 461, endPoint x: 613, endPoint y: 449, distance: 501.7
click at [645, 449] on div "커피 가이드 로스 실바 Los Silvas 로스 실바(Los Silva) 가족은 이 끈끈한 지역사회에서도 가장 큰 규모를 자랑하며, 주로 레드…" at bounding box center [361, 254] width 650 height 547
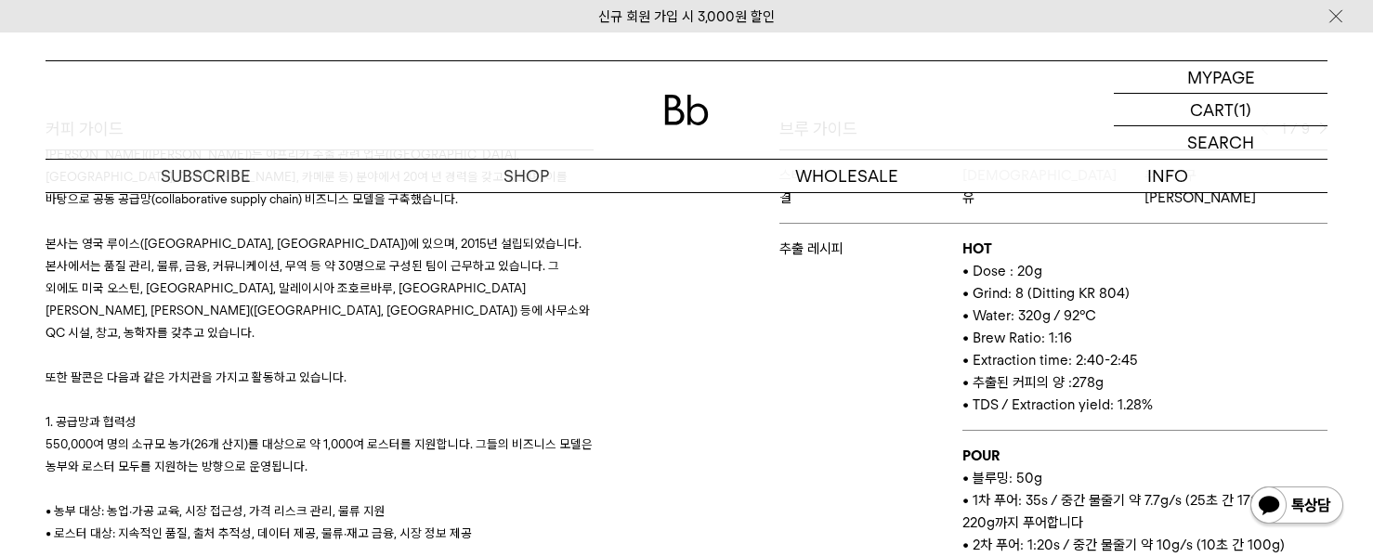
scroll to position [719, 0]
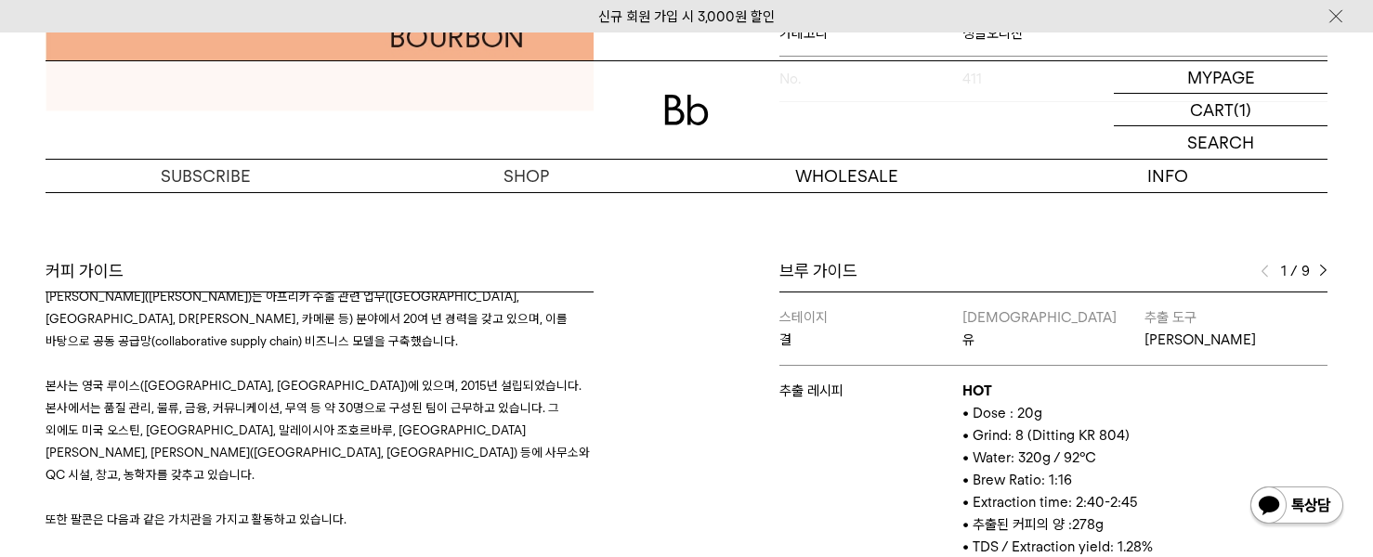
click at [1324, 269] on img at bounding box center [1323, 271] width 8 height 13
click at [1319, 267] on img at bounding box center [1323, 271] width 8 height 13
click at [1264, 274] on img at bounding box center [1265, 271] width 8 height 13
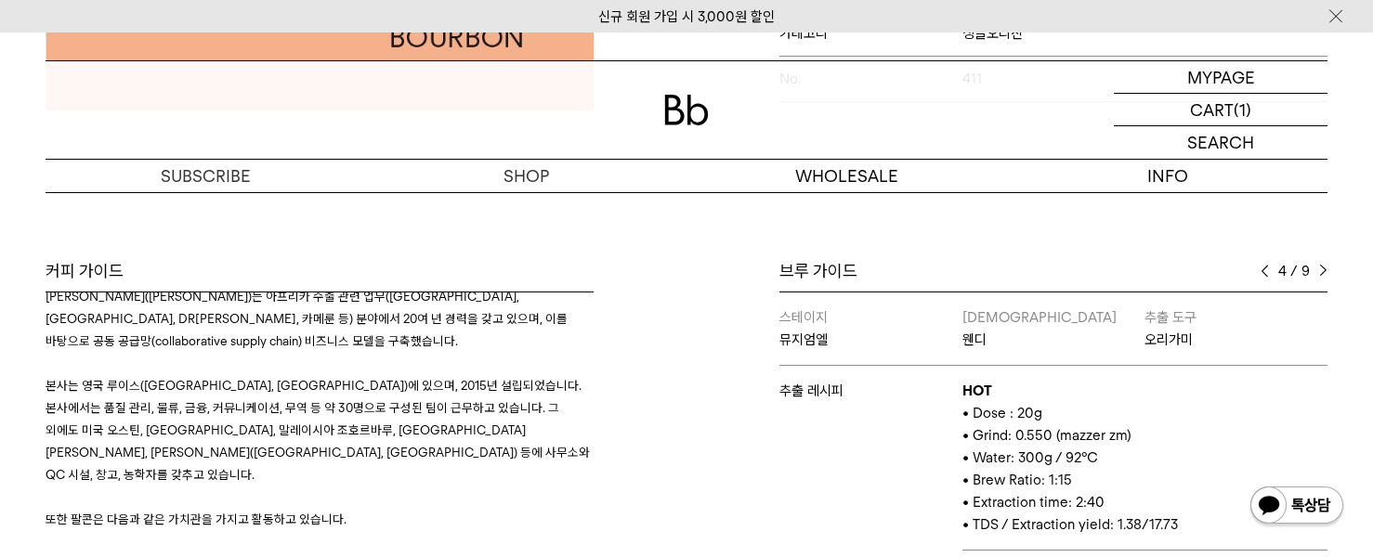
click at [1264, 274] on img at bounding box center [1265, 271] width 8 height 13
click at [1323, 270] on img at bounding box center [1323, 271] width 8 height 13
click at [1323, 271] on img at bounding box center [1323, 271] width 8 height 13
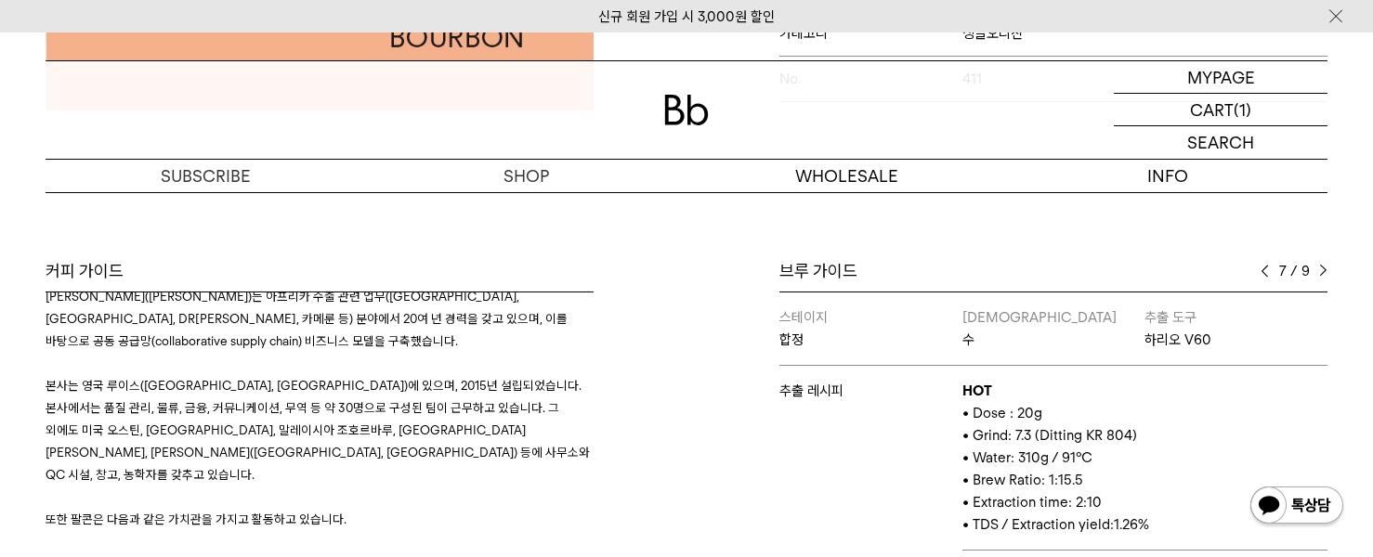
click at [1323, 271] on img at bounding box center [1323, 271] width 8 height 13
click at [1322, 271] on img at bounding box center [1323, 271] width 8 height 13
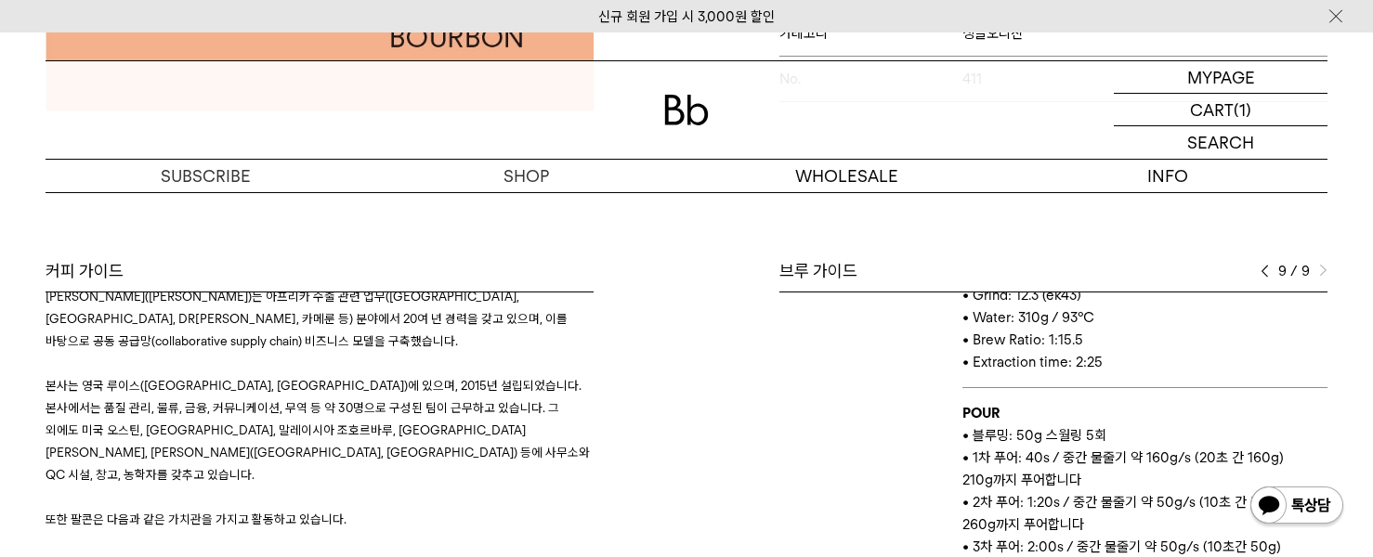
scroll to position [142, 0]
click at [1265, 268] on img at bounding box center [1265, 271] width 8 height 13
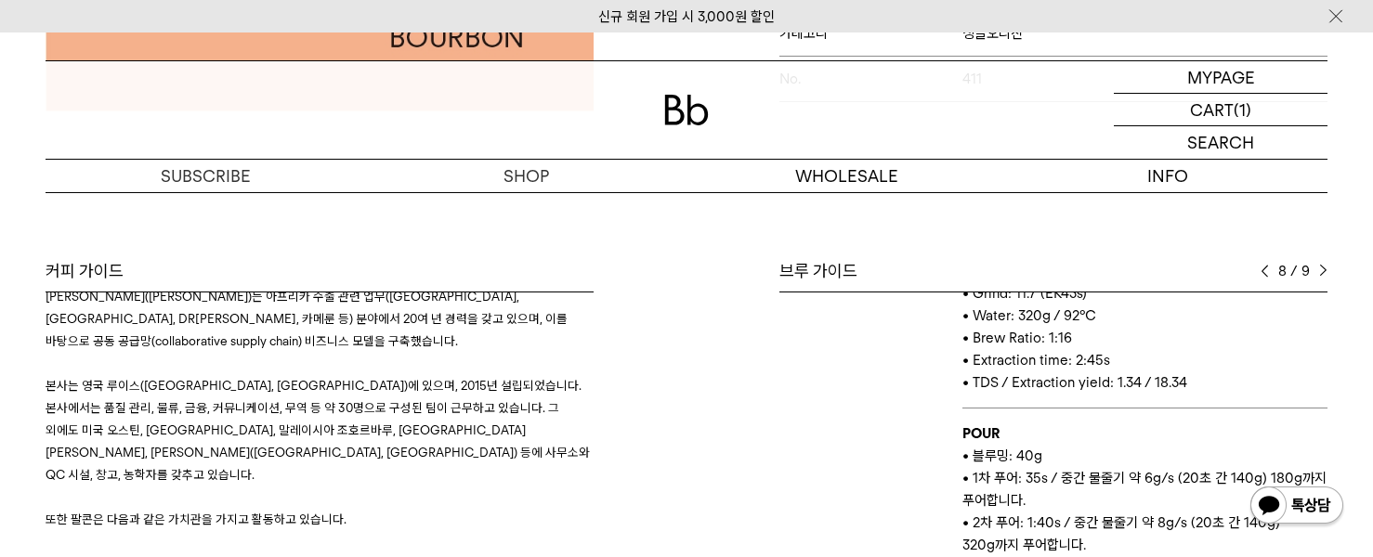
click at [1265, 268] on img at bounding box center [1265, 271] width 8 height 13
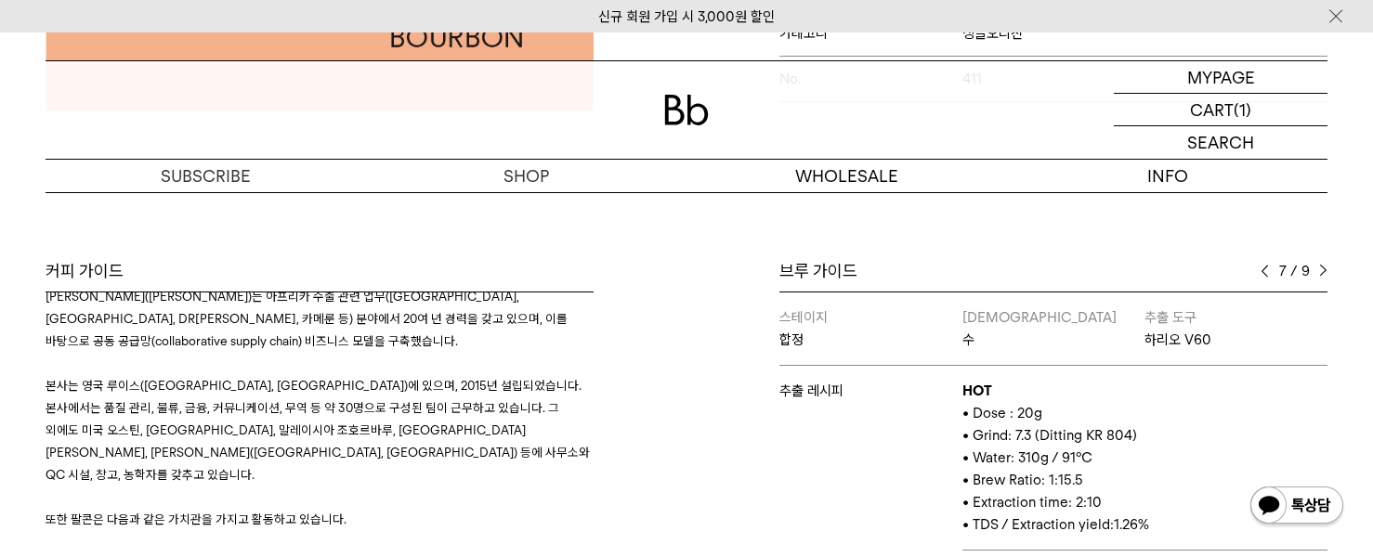
click at [1265, 268] on img at bounding box center [1265, 271] width 8 height 13
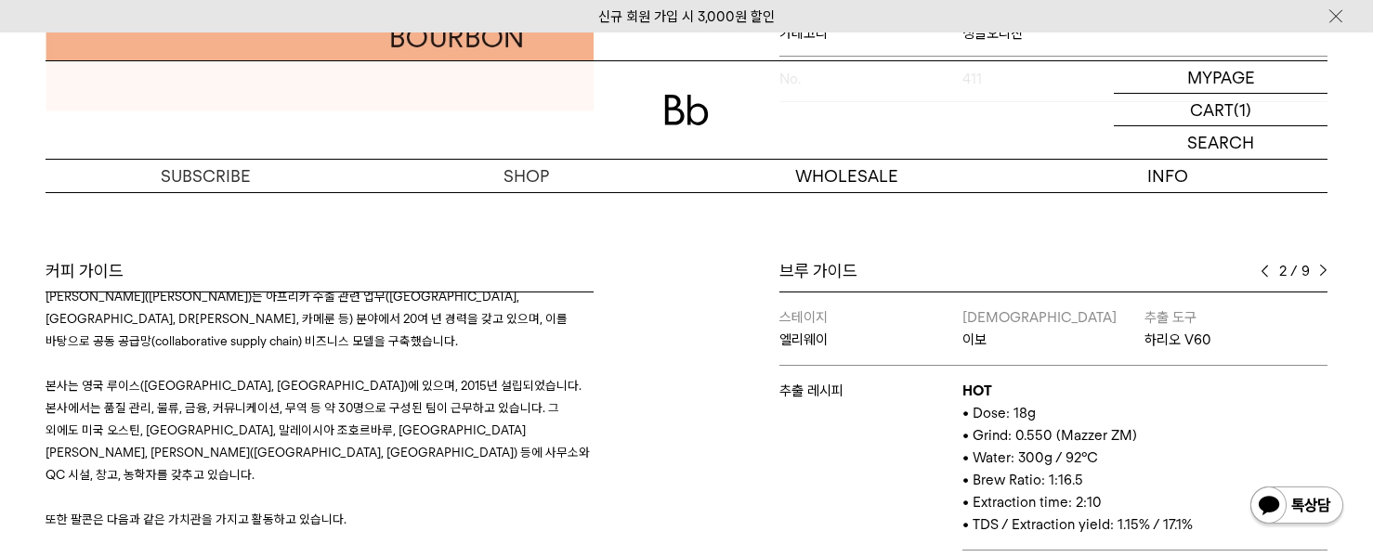
click at [1265, 268] on img at bounding box center [1265, 271] width 8 height 13
click at [1321, 277] on img at bounding box center [1323, 271] width 8 height 13
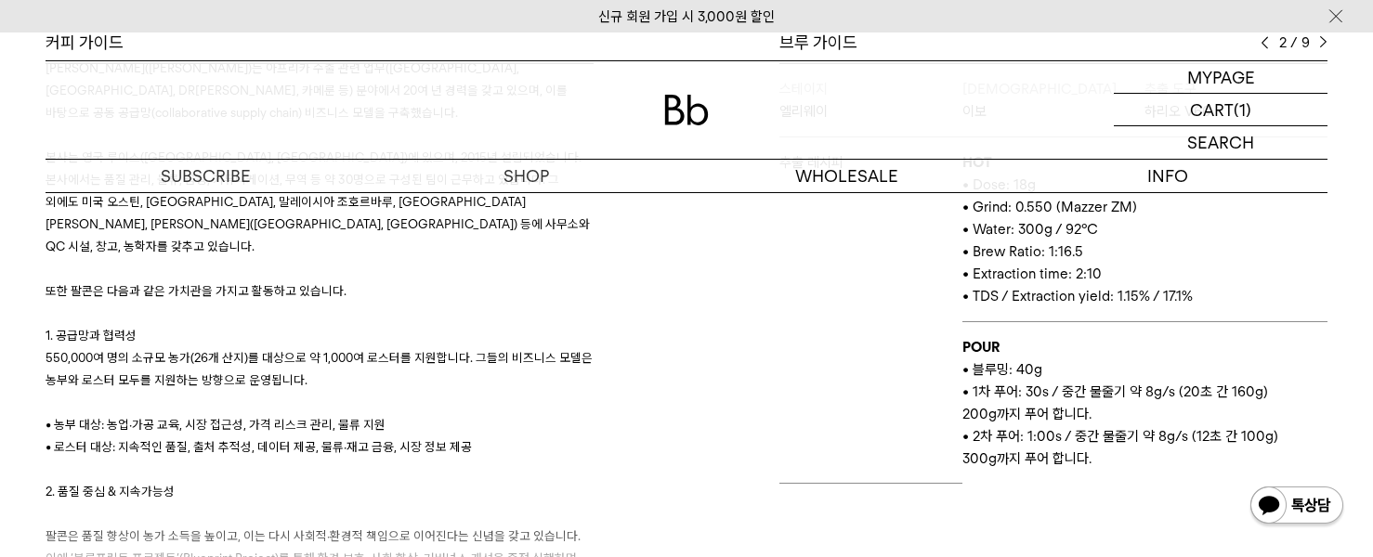
scroll to position [905, 0]
